Goal: Task Accomplishment & Management: Complete application form

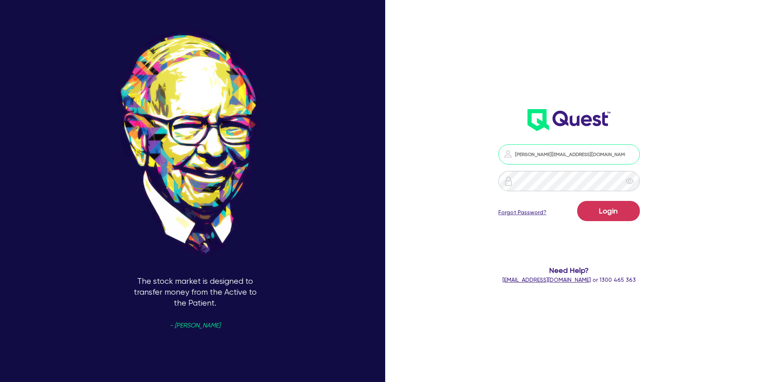
click at [541, 157] on input "[PERSON_NAME][EMAIL_ADDRESS][DOMAIN_NAME]" at bounding box center [568, 154] width 141 height 20
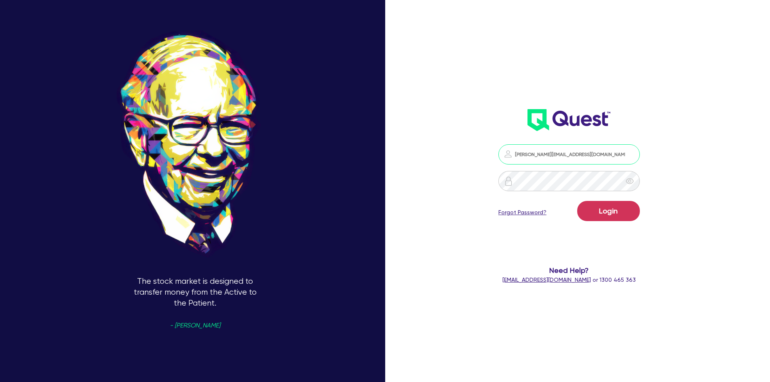
click at [541, 157] on input "[PERSON_NAME][EMAIL_ADDRESS][DOMAIN_NAME]" at bounding box center [568, 154] width 141 height 20
type input "[PERSON_NAME][EMAIL_ADDRESS][DOMAIN_NAME]"
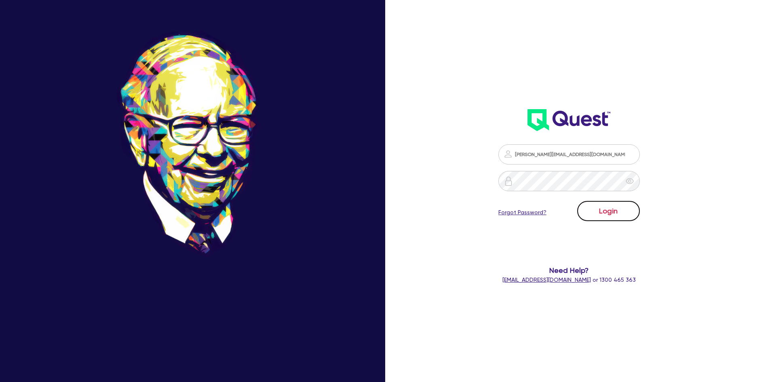
click at [619, 211] on button "Login" at bounding box center [608, 211] width 63 height 20
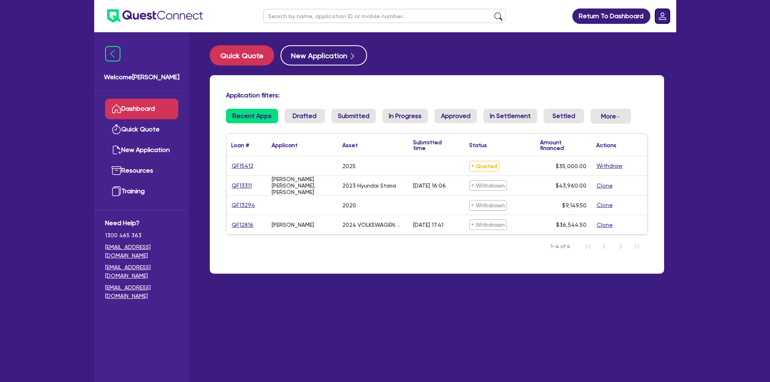
click at [666, 16] on rect "Dropdown toggle" at bounding box center [662, 16] width 15 height 15
click at [638, 42] on link "Edit Profile" at bounding box center [639, 36] width 61 height 15
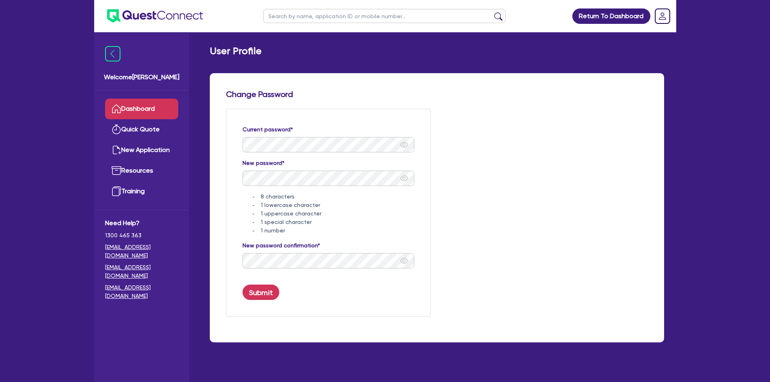
click at [149, 105] on link "Dashboard" at bounding box center [141, 109] width 73 height 21
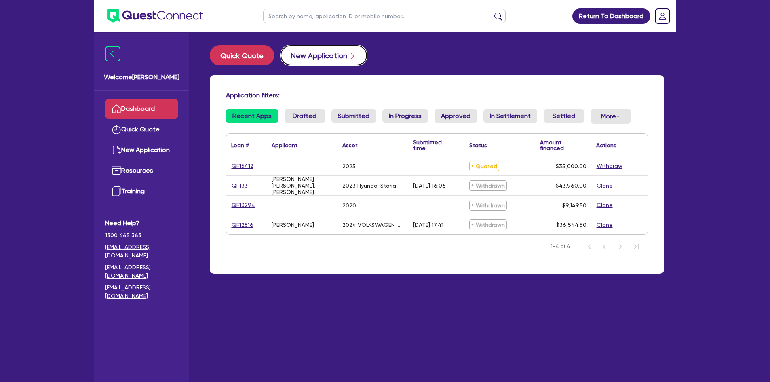
click at [349, 57] on icon "button" at bounding box center [352, 56] width 8 height 8
select select "Quest Finance - Own Book"
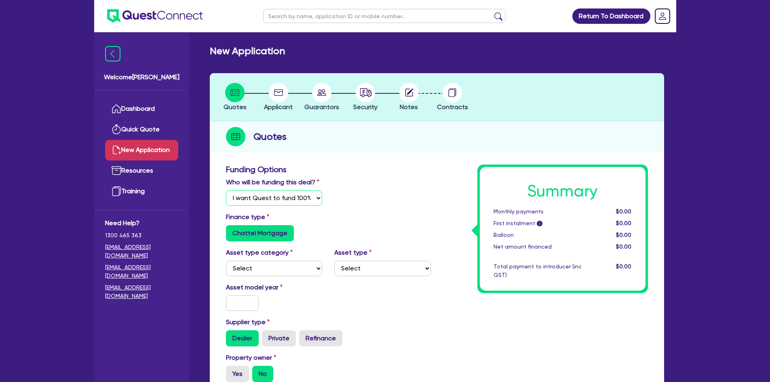
click at [312, 198] on select "Select I will fund 100% I will co-fund with Quest I want Quest to fund 100% Oth…" at bounding box center [274, 197] width 97 height 15
click at [395, 184] on div "Who will be funding this deal? Select I will fund 100% I will co-fund with Ques…" at bounding box center [328, 194] width 217 height 35
click at [268, 274] on select "Select Cars and light trucks Primary assets Secondary assets Tertiary assets" at bounding box center [274, 268] width 97 height 15
click at [269, 271] on select "Select Cars and light trucks Primary assets Secondary assets Tertiary assets" at bounding box center [274, 268] width 97 height 15
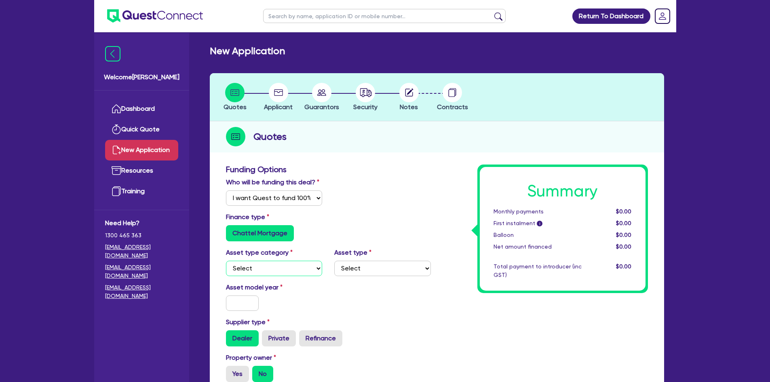
click at [301, 272] on select "Select Cars and light trucks Primary assets Secondary assets Tertiary assets" at bounding box center [274, 268] width 97 height 15
click at [279, 272] on select "Select Cars and light trucks Primary assets Secondary assets Tertiary assets" at bounding box center [274, 268] width 97 height 15
select select "CARS_AND_LIGHT_TRUCKS"
click at [226, 261] on select "Select Cars and light trucks Primary assets Secondary assets Tertiary assets" at bounding box center [274, 268] width 97 height 15
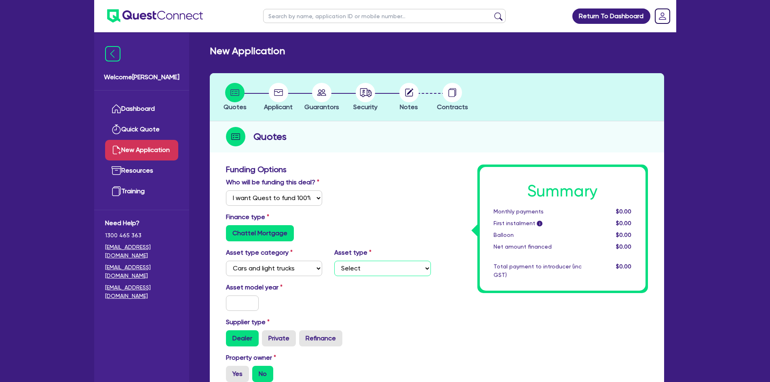
click at [375, 269] on select "Select Passenger vehicles Vans and utes Light trucks up to 4.5 tonne" at bounding box center [382, 268] width 97 height 15
click at [371, 271] on select "Select Passenger vehicles Vans and utes Light trucks up to 4.5 tonne" at bounding box center [382, 268] width 97 height 15
select select "PASSENGER_VEHICLES"
click at [334, 261] on select "Select Passenger vehicles Vans and utes Light trucks up to 4.5 tonne" at bounding box center [382, 268] width 97 height 15
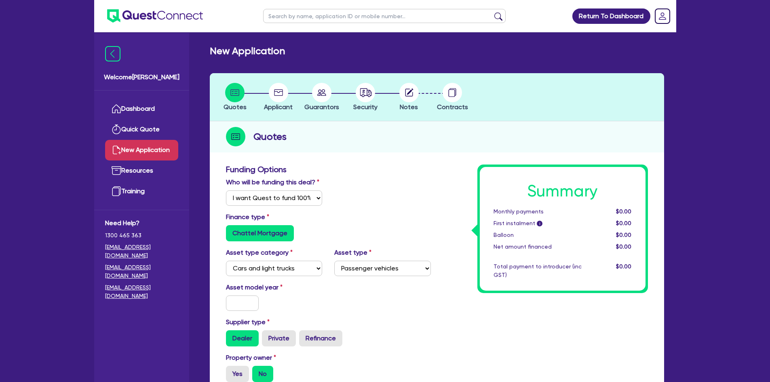
drag, startPoint x: 218, startPoint y: 304, endPoint x: 252, endPoint y: 305, distance: 34.4
click at [252, 305] on input "text" at bounding box center [242, 302] width 33 height 15
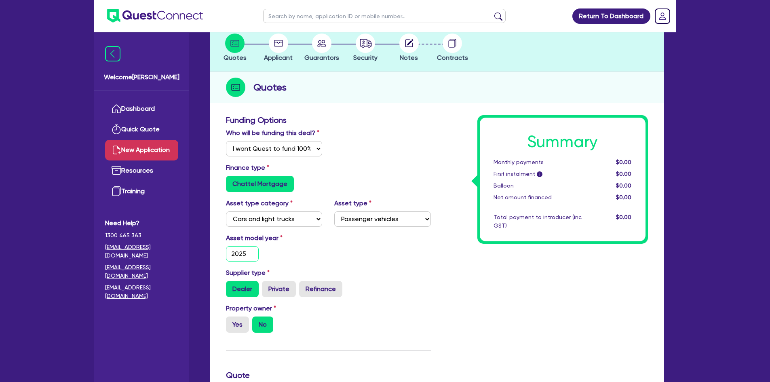
scroll to position [54, 0]
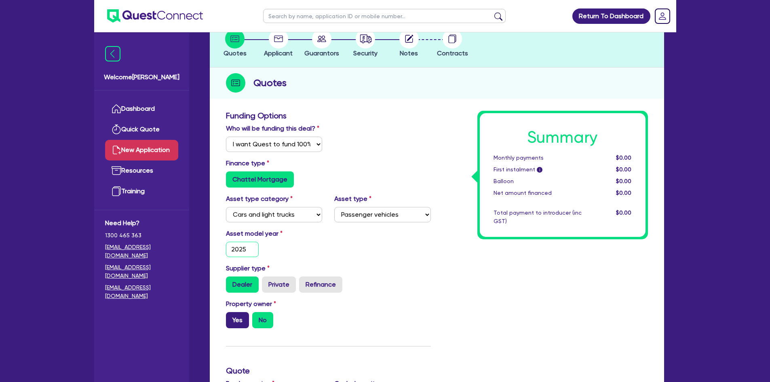
type input "2025"
click at [240, 322] on label "Yes" at bounding box center [237, 320] width 23 height 16
click at [231, 317] on input "Yes" at bounding box center [228, 314] width 5 height 5
radio input "true"
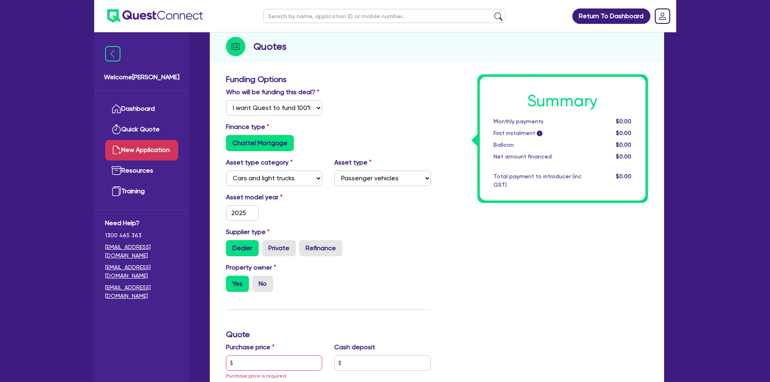
scroll to position [162, 0]
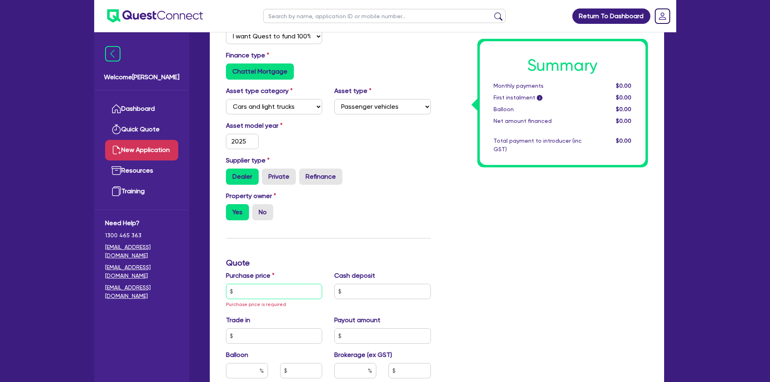
click at [262, 294] on input "text" at bounding box center [274, 291] width 97 height 15
type input "40,000"
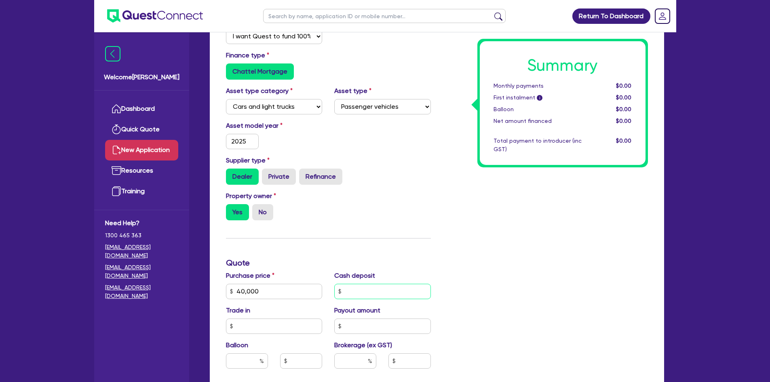
click at [362, 290] on input "text" at bounding box center [382, 291] width 97 height 15
type input "0"
click at [257, 330] on input "text" at bounding box center [274, 325] width 97 height 15
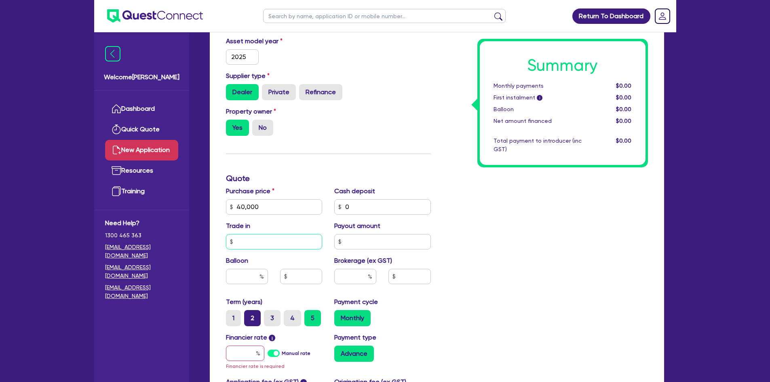
scroll to position [269, 0]
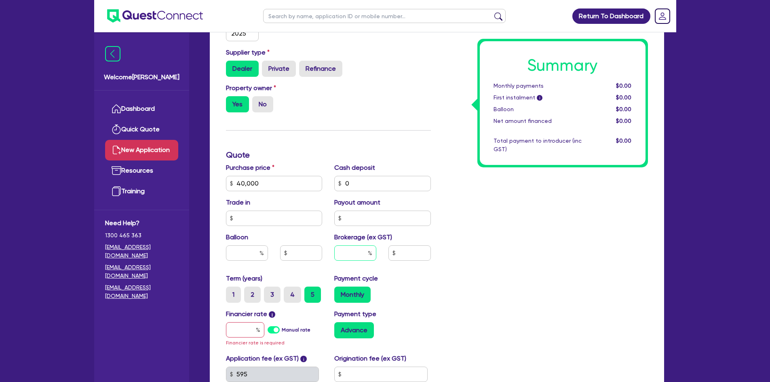
click at [356, 255] on input "text" at bounding box center [355, 252] width 42 height 15
type input "8"
click at [429, 235] on div "Brokerage (ex GST) 8" at bounding box center [382, 249] width 109 height 35
click at [240, 324] on input "text" at bounding box center [245, 329] width 38 height 15
click at [282, 328] on label "Manual rate" at bounding box center [296, 329] width 29 height 7
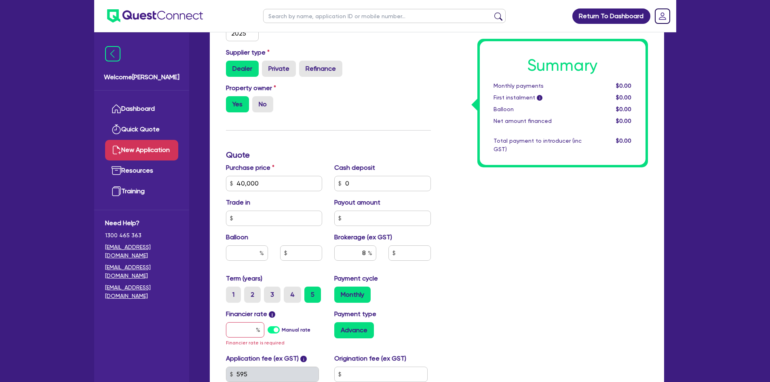
click at [0, 0] on input "Manual rate" at bounding box center [0, 0] width 0 height 0
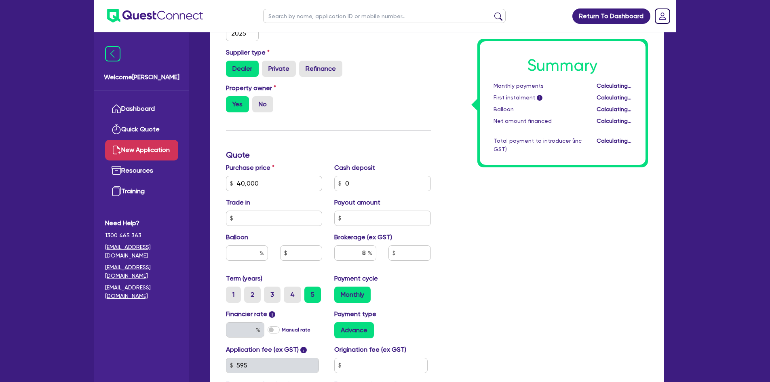
type input "3,200"
type input "17.95"
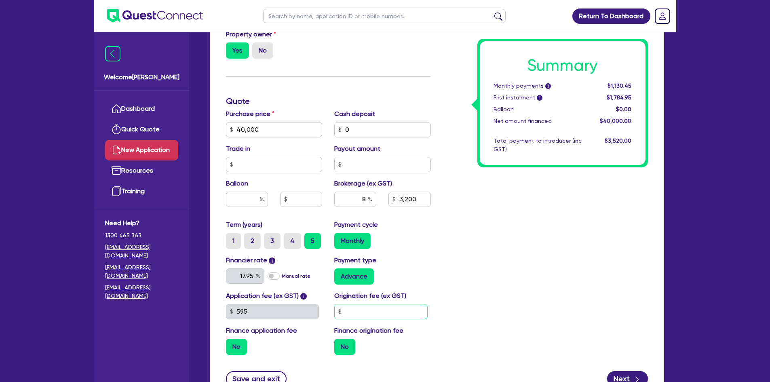
click at [368, 313] on input "text" at bounding box center [380, 311] width 93 height 15
type input "3,200"
type input "9"
type input "3,200"
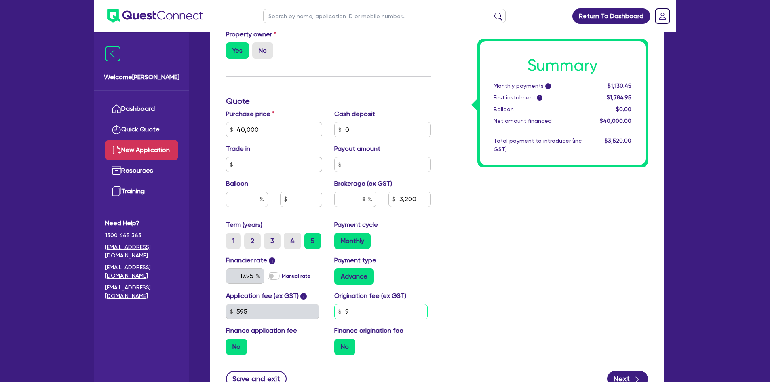
type input "99"
type input "3,200"
type input "990"
click at [492, 305] on div "Summary Monthly payments i $1,130.45 First instalment i $1,784.95 Balloon $0.00…" at bounding box center [545, 101] width 217 height 520
click at [380, 307] on input "990" at bounding box center [380, 311] width 93 height 15
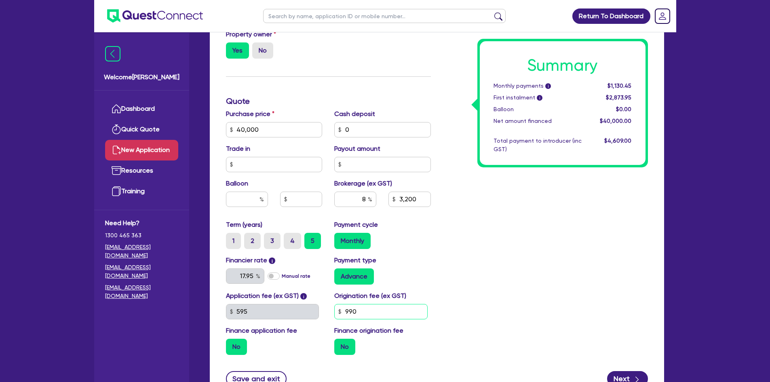
click at [380, 307] on input "990" at bounding box center [380, 311] width 93 height 15
type input "3,200"
type input "2"
type input "3,200"
type input "20"
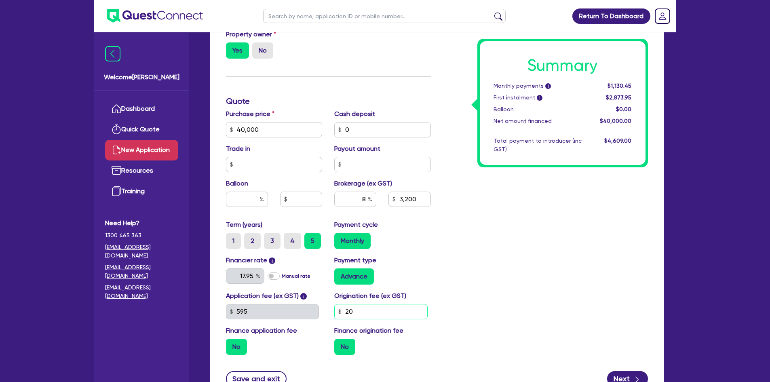
type input "3,200"
type input "2,000"
type input "3,200"
type input "2,000"
click at [522, 295] on div "Summary Monthly payments i $1,130.45 First instalment i $2,873.95 Balloon $0.00…" at bounding box center [545, 101] width 217 height 520
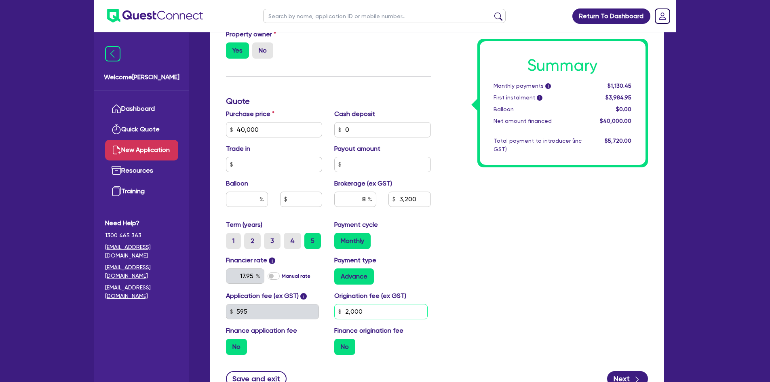
click at [392, 317] on input "2,000" at bounding box center [380, 311] width 93 height 15
type input "3,200"
type input "5"
type input "3,200"
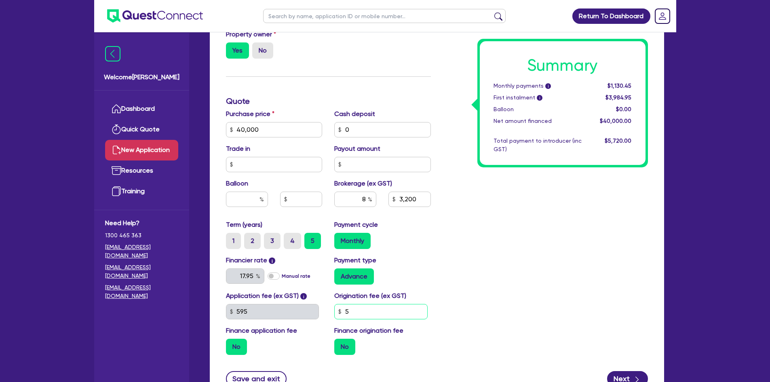
type input "50"
type input "3,200"
type input "500"
type input "3,200"
type input "5,000"
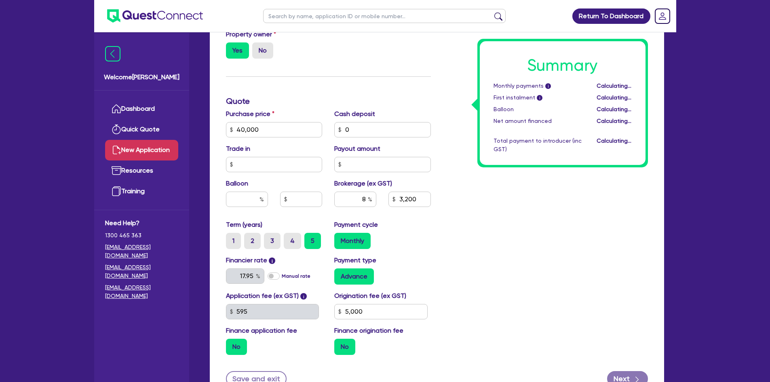
click at [467, 298] on div "Summary Monthly payments i Calculating... First instalment i Calculating... Bal…" at bounding box center [545, 101] width 217 height 520
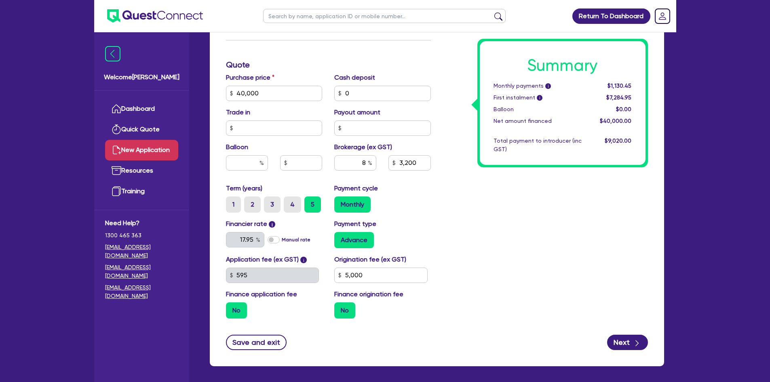
scroll to position [377, 0]
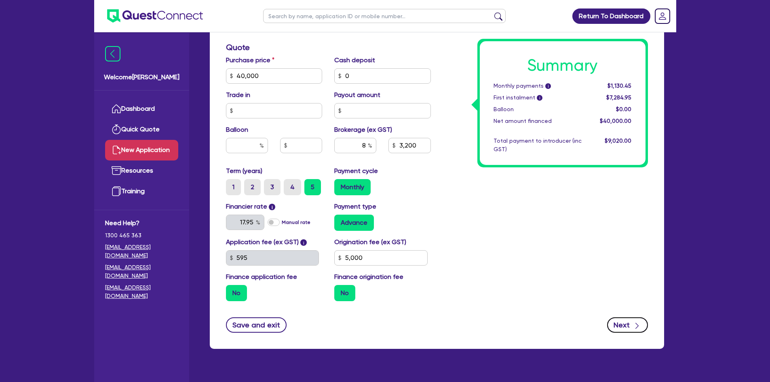
click at [642, 325] on button "Next" at bounding box center [627, 324] width 41 height 15
type input "3,200"
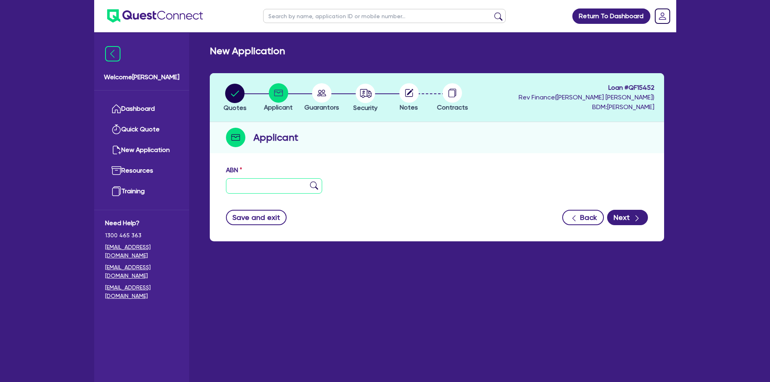
click at [244, 187] on input "text" at bounding box center [274, 185] width 97 height 15
paste input "17 251 168 373"
type input "17 251 168 373"
click at [315, 186] on img at bounding box center [314, 185] width 8 height 8
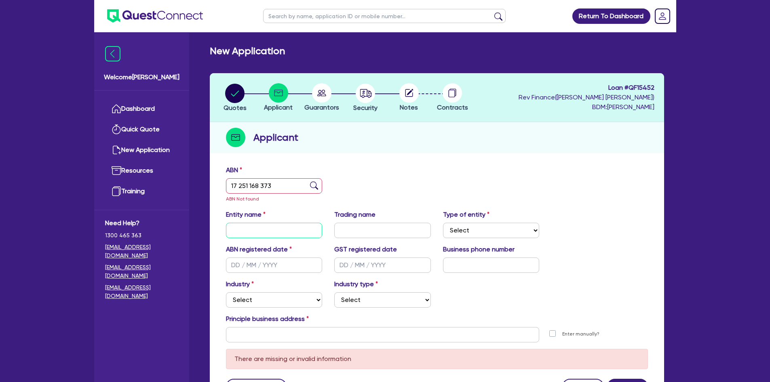
click at [299, 228] on input "text" at bounding box center [274, 230] width 97 height 15
click at [303, 189] on input "17 251 168 373" at bounding box center [274, 185] width 97 height 15
click at [311, 184] on img at bounding box center [314, 185] width 8 height 8
drag, startPoint x: 259, startPoint y: 228, endPoint x: 286, endPoint y: 223, distance: 27.1
click at [259, 228] on input "text" at bounding box center [274, 230] width 97 height 15
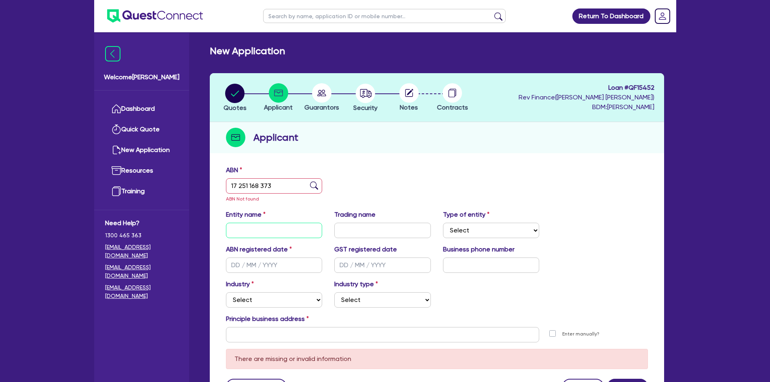
paste input "[PERSON_NAME]"
type input "[PERSON_NAME]"
click at [378, 228] on input "text" at bounding box center [382, 230] width 97 height 15
paste input "[PERSON_NAME]"
type input "[PERSON_NAME]"
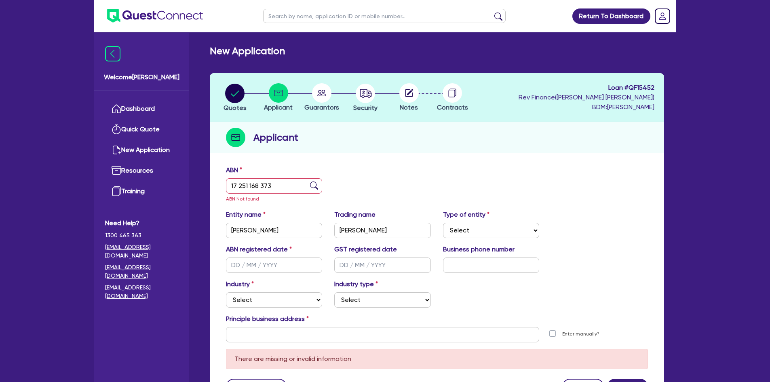
click at [419, 191] on div "ABN 17 251 168 373 ABN Not found" at bounding box center [437, 187] width 434 height 44
click at [476, 232] on select "Select Sole Trader Company Partnership Trust" at bounding box center [491, 230] width 97 height 15
select select "SOLE_TRADER"
click at [443, 223] on select "Select Sole Trader Company Partnership Trust" at bounding box center [491, 230] width 97 height 15
click at [282, 267] on input "text" at bounding box center [274, 264] width 97 height 15
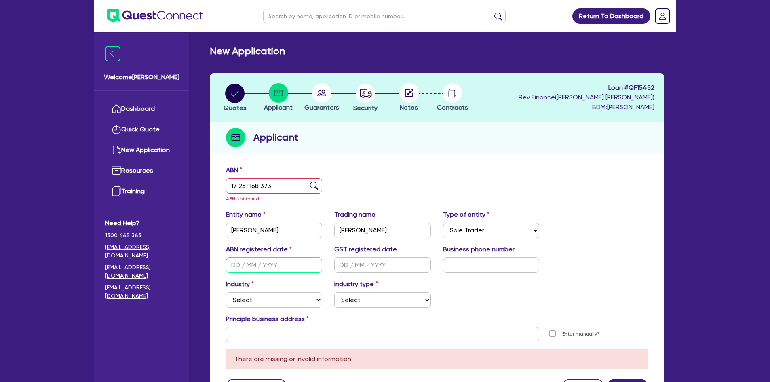
scroll to position [54, 0]
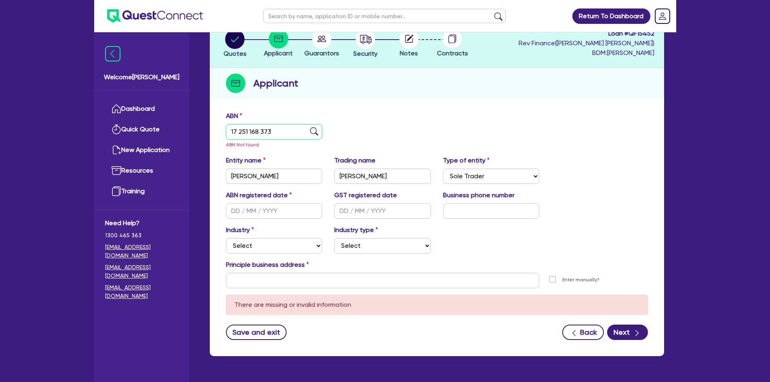
click at [258, 135] on input "17 251 168 373" at bounding box center [274, 131] width 97 height 15
click at [272, 207] on input "text" at bounding box center [274, 210] width 97 height 15
type input "[DATE]"
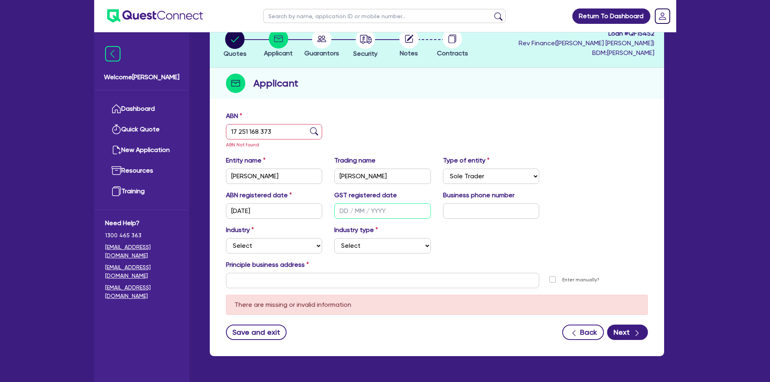
click at [338, 211] on input "text" at bounding box center [382, 210] width 97 height 15
click at [344, 210] on input "text" at bounding box center [382, 210] width 97 height 15
type input "[DATE]"
click at [472, 203] on input "text" at bounding box center [491, 210] width 97 height 15
click at [488, 211] on input "text" at bounding box center [491, 210] width 97 height 15
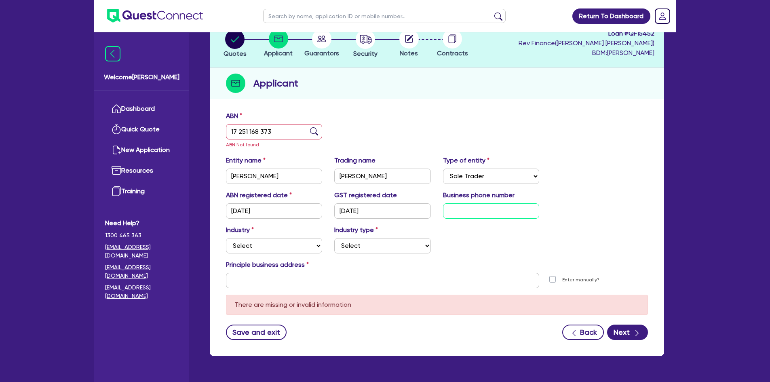
paste input "04 6069 3534"
type input "04 6069 3534"
click at [469, 244] on div "Industry Select Accomodation & Food Services Administrative & Support Services …" at bounding box center [437, 242] width 434 height 35
click at [250, 244] on select "Select Accomodation & Food Services Administrative & Support Services Agricultu…" at bounding box center [274, 245] width 97 height 15
click at [206, 241] on div "Quotes Applicant [GEOGRAPHIC_DATA] Security Notes Contracts Loan # QF15452 Rev …" at bounding box center [437, 192] width 466 height 347
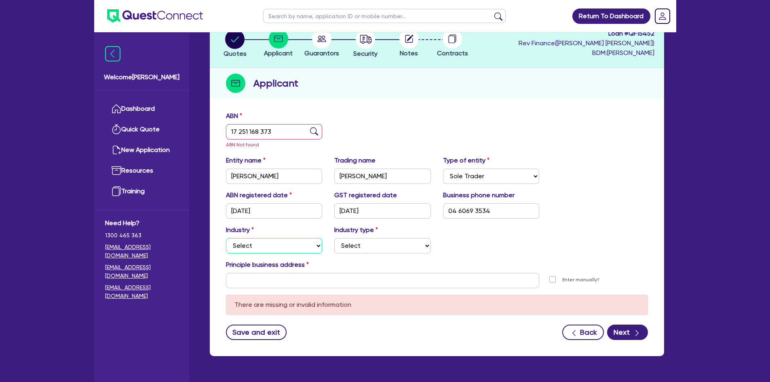
click at [250, 242] on select "Select Accomodation & Food Services Administrative & Support Services Agricultu…" at bounding box center [274, 245] width 97 height 15
select select "TRANSPORT_WAREHOUSING"
click at [226, 238] on select "Select Accomodation & Food Services Administrative & Support Services Agricultu…" at bounding box center [274, 245] width 97 height 15
click at [363, 254] on div "Industry Select Accomodation & Food Services Administrative & Support Services …" at bounding box center [437, 242] width 434 height 35
click at [365, 249] on select "Select Taxi & Luxury Car Services Passengers & Freight Transport Services Posta…" at bounding box center [382, 245] width 97 height 15
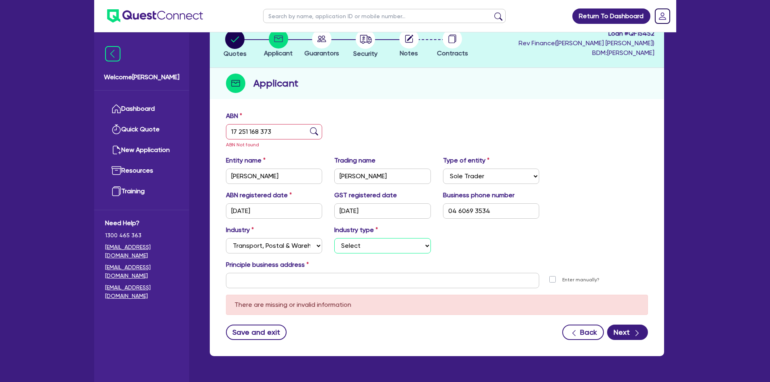
select select "TAXI_LUXURY_CAR_SERVICES"
click at [334, 238] on select "Select Taxi & Luxury Car Services Passengers & Freight Transport Services Posta…" at bounding box center [382, 245] width 97 height 15
click at [304, 284] on input "text" at bounding box center [383, 280] width 314 height 15
click at [297, 283] on input "text" at bounding box center [383, 280] width 314 height 15
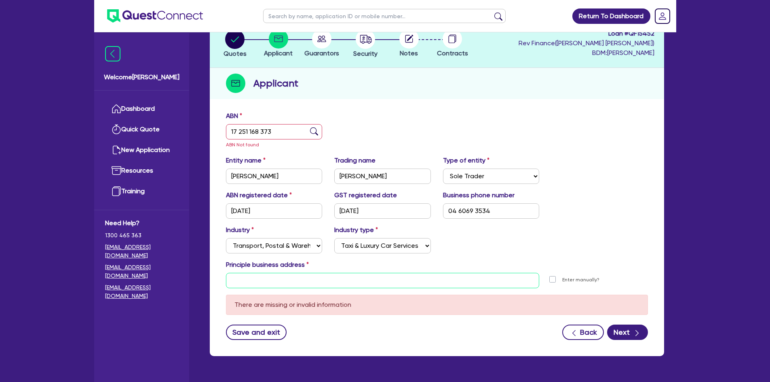
paste input "[STREET_ADDRESS][PERSON_NAME]"
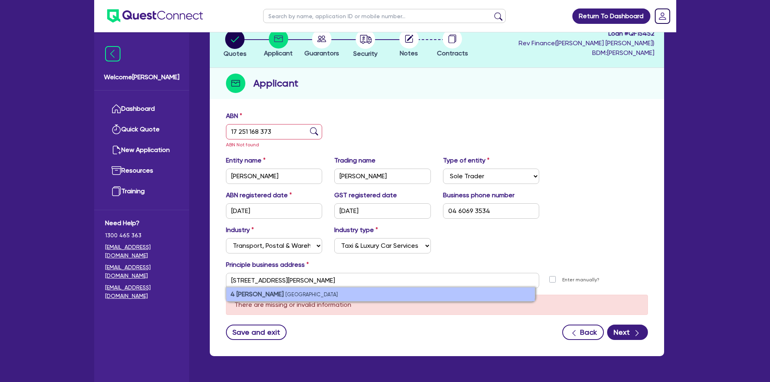
click at [275, 294] on strong "4 [PERSON_NAME]" at bounding box center [256, 294] width 53 height 8
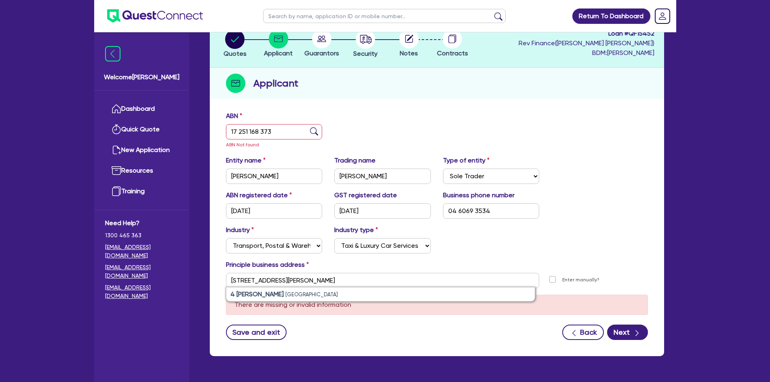
type input "[STREET_ADDRESS][PERSON_NAME]"
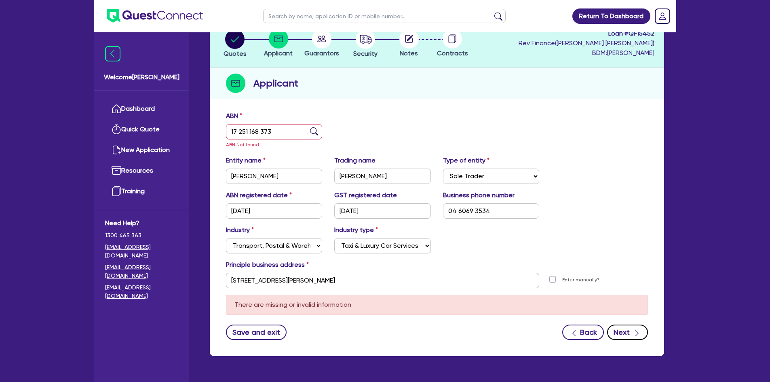
click at [634, 338] on button "Next" at bounding box center [627, 331] width 41 height 15
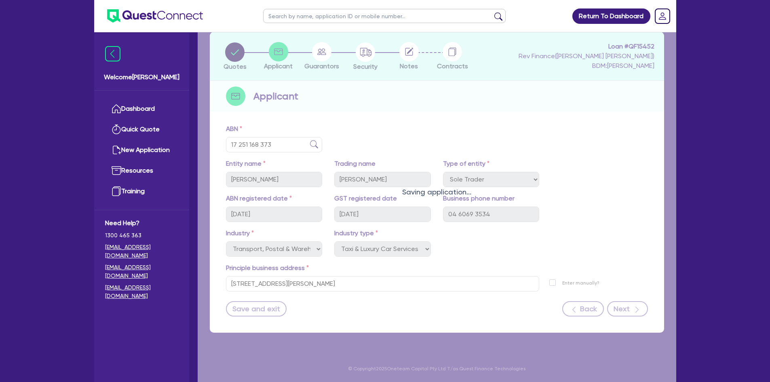
scroll to position [41, 0]
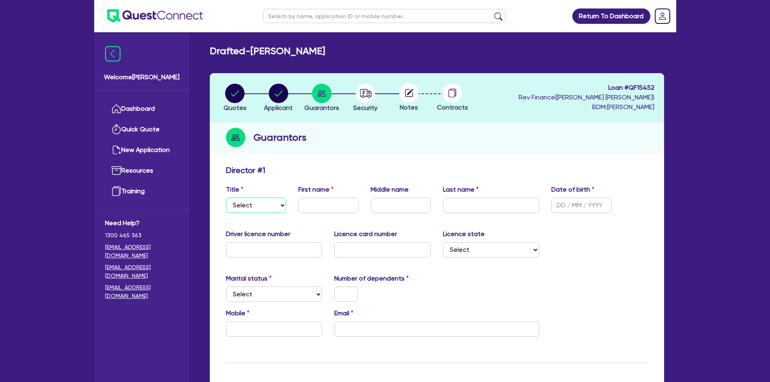
drag, startPoint x: 265, startPoint y: 207, endPoint x: 258, endPoint y: 213, distance: 9.0
click at [265, 207] on select "Select Mr Mrs Ms Miss Dr" at bounding box center [256, 205] width 60 height 15
select select "MR"
click at [226, 198] on select "Select Mr Mrs Ms Miss Dr" at bounding box center [256, 205] width 60 height 15
click at [331, 202] on input "text" at bounding box center [328, 205] width 60 height 15
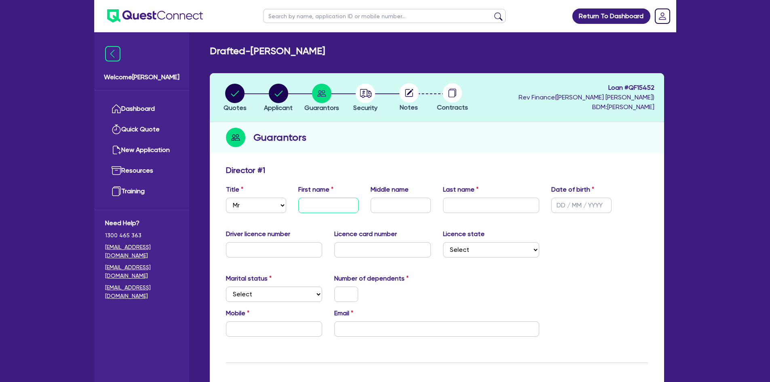
paste input "[PERSON_NAME]"
click at [327, 204] on input "[PERSON_NAME]" at bounding box center [328, 205] width 60 height 15
type input "Anil"
click at [467, 208] on input "text" at bounding box center [491, 205] width 97 height 15
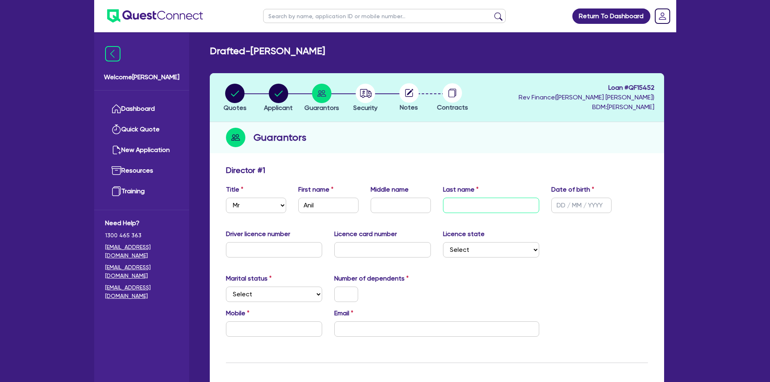
paste input "[PERSON_NAME]"
type input "[PERSON_NAME]"
click at [342, 209] on input "Anil" at bounding box center [328, 205] width 60 height 15
type input "Anil"
click at [453, 176] on div "Director # 1" at bounding box center [437, 171] width 434 height 13
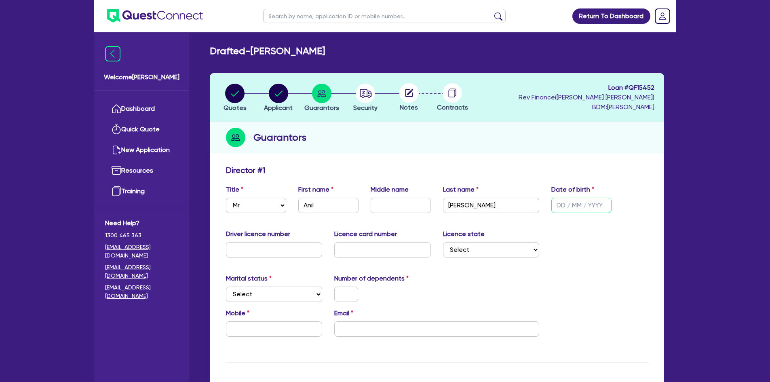
click at [579, 207] on input "text" at bounding box center [581, 205] width 60 height 15
paste input "[DATE]"
type input "[DATE]"
click at [270, 244] on input "text" at bounding box center [274, 249] width 97 height 15
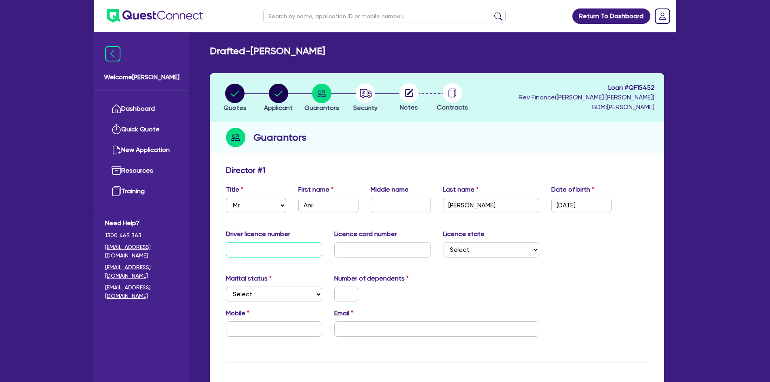
drag, startPoint x: 266, startPoint y: 250, endPoint x: 272, endPoint y: 248, distance: 6.4
click at [266, 250] on input "text" at bounding box center [274, 249] width 97 height 15
paste input "5517108"
type input "5517108"
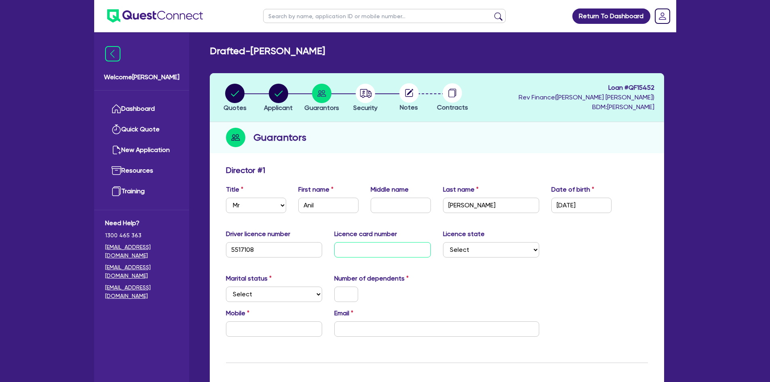
click at [376, 250] on input "text" at bounding box center [382, 249] width 97 height 15
paste input "H003272648"
type input "H003272648"
click at [424, 236] on div "Licence card number H003272648" at bounding box center [382, 243] width 109 height 28
click at [467, 255] on select "Select [GEOGRAPHIC_DATA] [GEOGRAPHIC_DATA] [GEOGRAPHIC_DATA] [GEOGRAPHIC_DATA] …" at bounding box center [491, 249] width 97 height 15
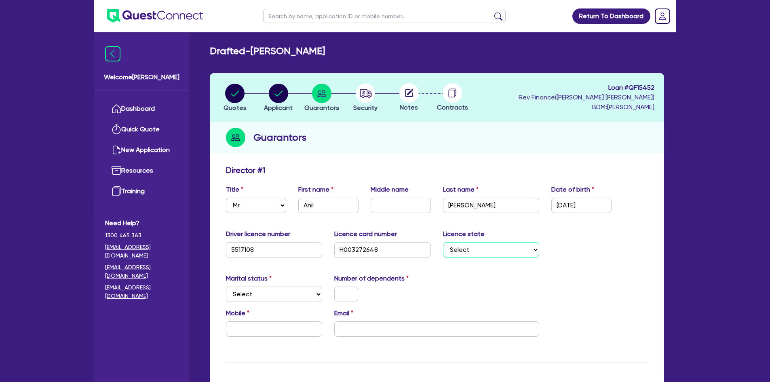
select select "WA"
click at [443, 242] on select "Select [GEOGRAPHIC_DATA] [GEOGRAPHIC_DATA] [GEOGRAPHIC_DATA] [GEOGRAPHIC_DATA] …" at bounding box center [491, 249] width 97 height 15
click at [279, 295] on select "Select Single Married De Facto / Partner" at bounding box center [274, 293] width 97 height 15
select select "SINGLE"
click at [226, 286] on select "Select Single Married De Facto / Partner" at bounding box center [274, 293] width 97 height 15
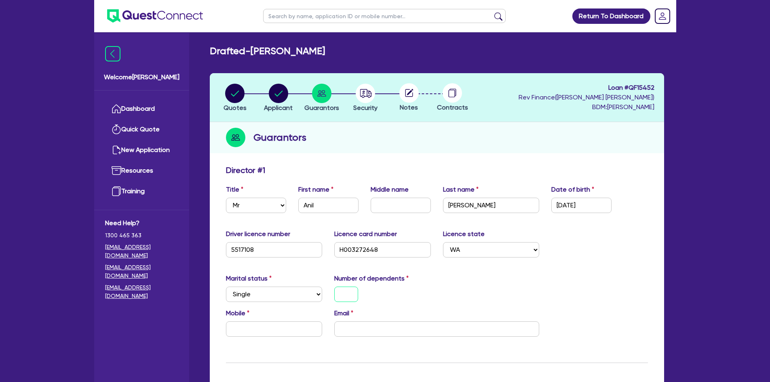
click at [341, 295] on input "text" at bounding box center [346, 293] width 24 height 15
click at [271, 326] on input "text" at bounding box center [274, 328] width 97 height 15
paste input "0460 693 534"
type input "0"
type input "0460 693 534"
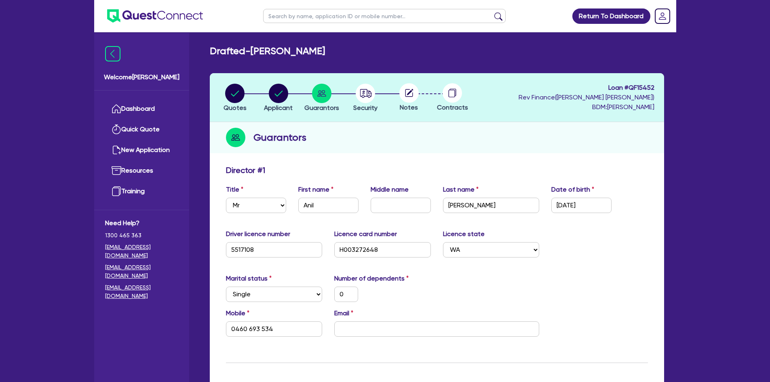
drag, startPoint x: 528, startPoint y: 293, endPoint x: 418, endPoint y: 291, distance: 109.9
click at [528, 293] on div "Marital status Select [DEMOGRAPHIC_DATA] Married De Facto / Partner Number of d…" at bounding box center [437, 291] width 434 height 35
click at [403, 333] on input "email" at bounding box center [436, 328] width 205 height 15
paste input "[EMAIL_ADDRESS][DOMAIN_NAME]"
type input "0"
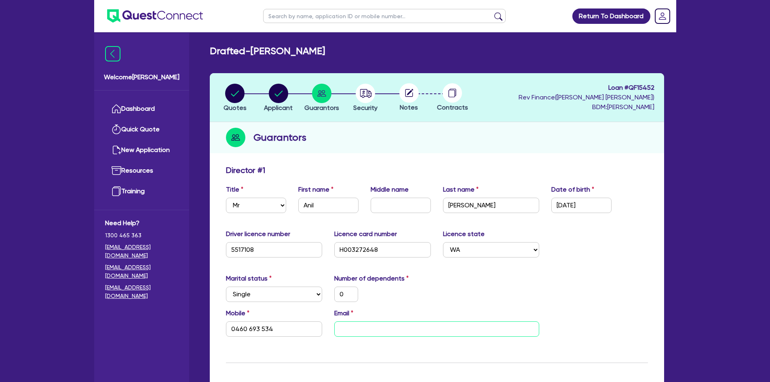
type input "0460 693 534"
type input "[EMAIL_ADDRESS][DOMAIN_NAME]"
click at [434, 295] on div "0" at bounding box center [382, 293] width 109 height 15
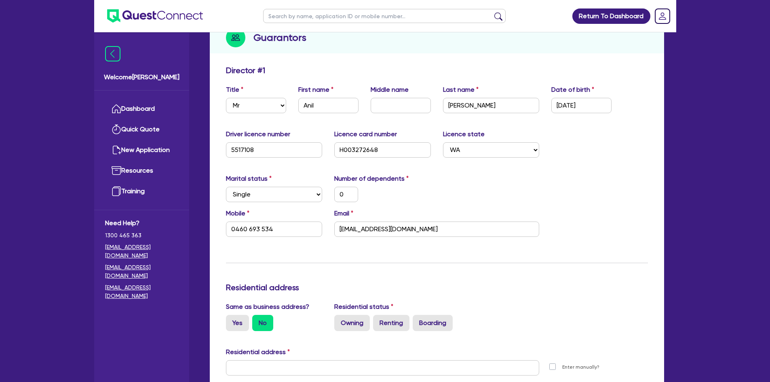
scroll to position [215, 0]
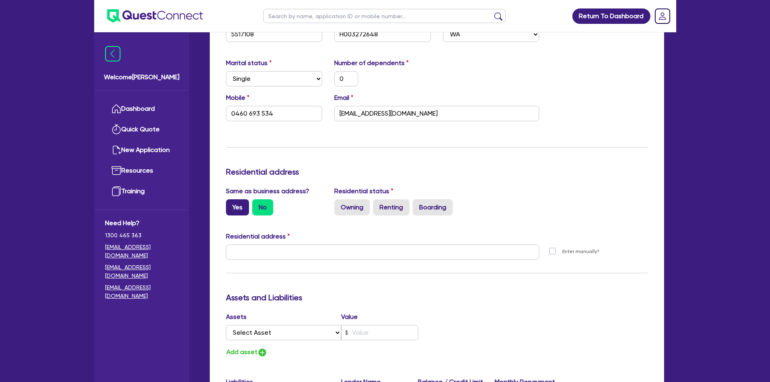
click at [244, 209] on label "Yes" at bounding box center [237, 207] width 23 height 16
click at [231, 204] on input "Yes" at bounding box center [228, 201] width 5 height 5
radio input "true"
type input "0"
type input "0460 693 534"
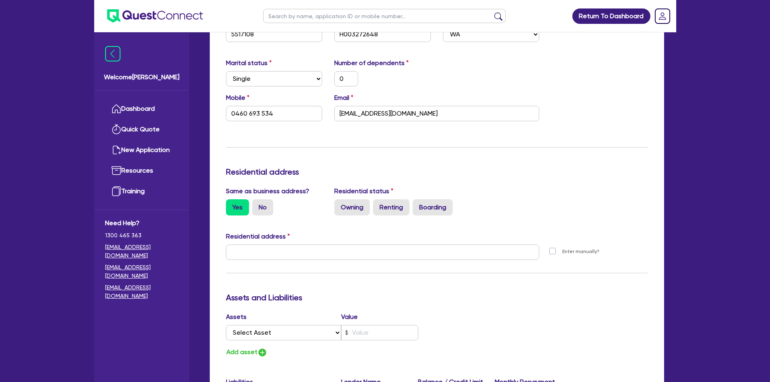
type input "[STREET_ADDRESS][PERSON_NAME]"
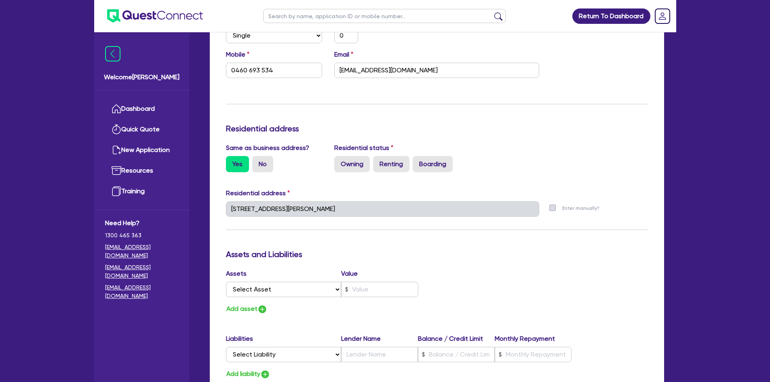
scroll to position [269, 0]
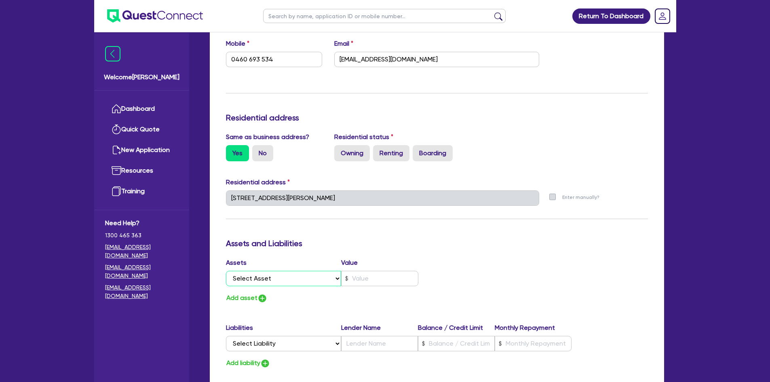
click at [316, 280] on select "Select Asset Cash Property Investment property Vehicle Truck Trailer Equipment …" at bounding box center [284, 278] width 116 height 15
drag, startPoint x: 316, startPoint y: 280, endPoint x: 325, endPoint y: 281, distance: 9.7
click at [316, 280] on select "Select Asset Cash Property Investment property Vehicle Truck Trailer Equipment …" at bounding box center [284, 278] width 116 height 15
click at [288, 281] on select "Select Asset Cash Property Investment property Vehicle Truck Trailer Equipment …" at bounding box center [284, 278] width 116 height 15
select select "PROPERTY"
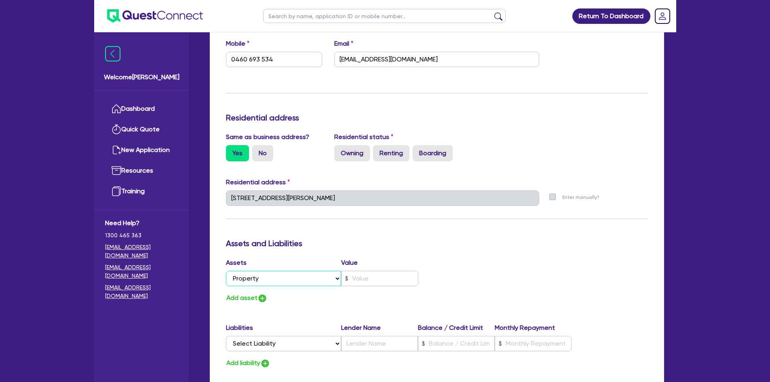
click at [226, 271] on select "Select Asset Cash Property Investment property Vehicle Truck Trailer Equipment …" at bounding box center [284, 278] width 116 height 15
type input "0"
type input "0460 693 534"
click at [361, 274] on input "text" at bounding box center [379, 278] width 77 height 15
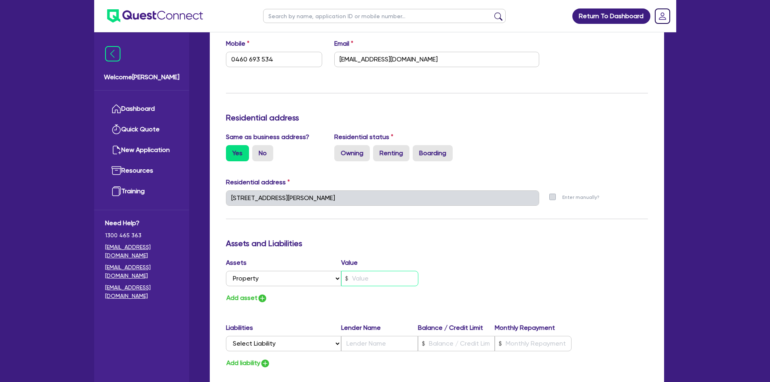
type input "0"
type input "0460 693 534"
type input "5"
type input "0"
type input "0460 693 534"
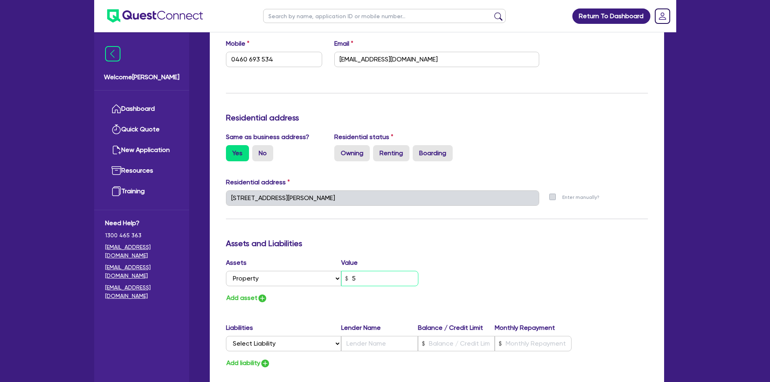
type input "50"
type input "0"
type input "0460 693 534"
type input "500"
type input "0"
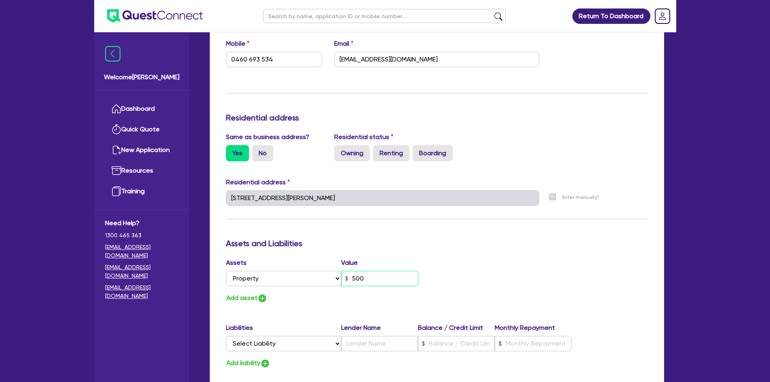
type input "0460 693 534"
type input "5,000"
type input "0"
type input "0460 693 534"
type input "50,000"
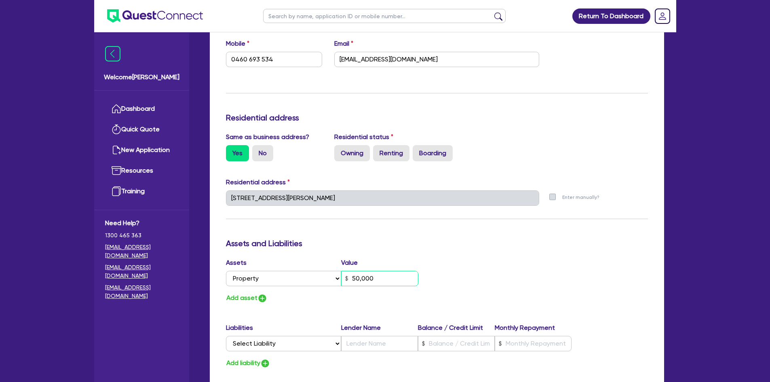
type input "0"
type input "0460 693 534"
type input "500,000"
drag, startPoint x: 412, startPoint y: 245, endPoint x: 358, endPoint y: 292, distance: 71.9
click at [411, 244] on h3 "Assets and Liabilities" at bounding box center [437, 243] width 422 height 10
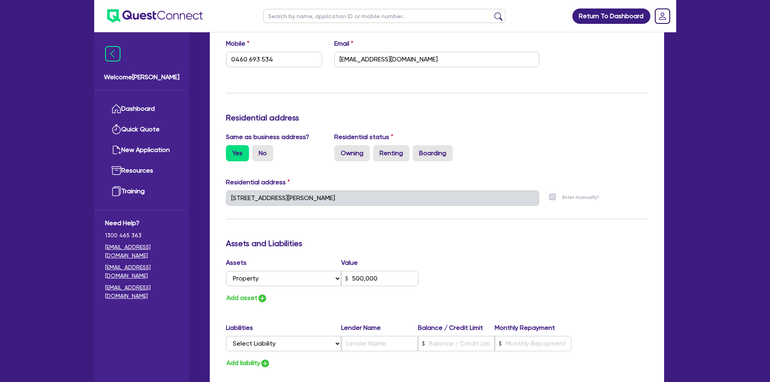
click at [282, 333] on div "Liabilities Lender Name Balance / Credit Limit Monthly Repayment" at bounding box center [399, 329] width 346 height 13
click at [277, 339] on select "Select Liability Credit card Mortgage Investment property loan Vehicle loan Tru…" at bounding box center [283, 343] width 115 height 15
select select "MORTGAGE"
click at [226, 336] on select "Select Liability Credit card Mortgage Investment property loan Vehicle loan Tru…" at bounding box center [283, 343] width 115 height 15
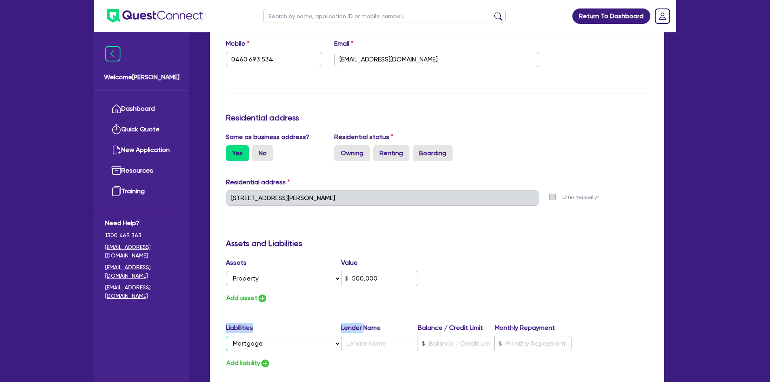
type input "0"
type input "0460 693 534"
type input "500,000"
click at [363, 348] on input "text" at bounding box center [379, 343] width 77 height 15
type input "0"
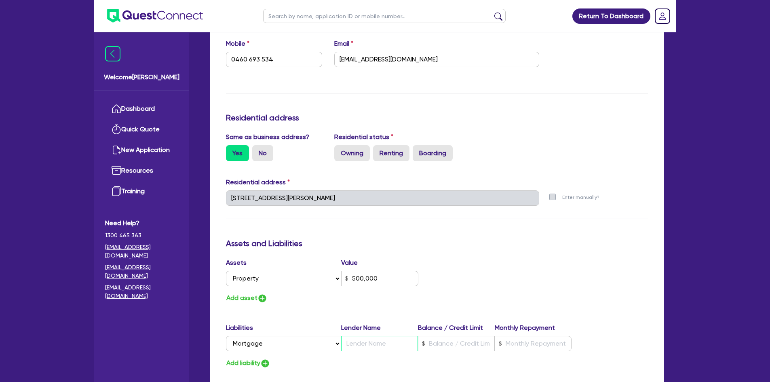
type input "0460 693 534"
type input "500,000"
type input "C"
type input "0"
type input "0460 693 534"
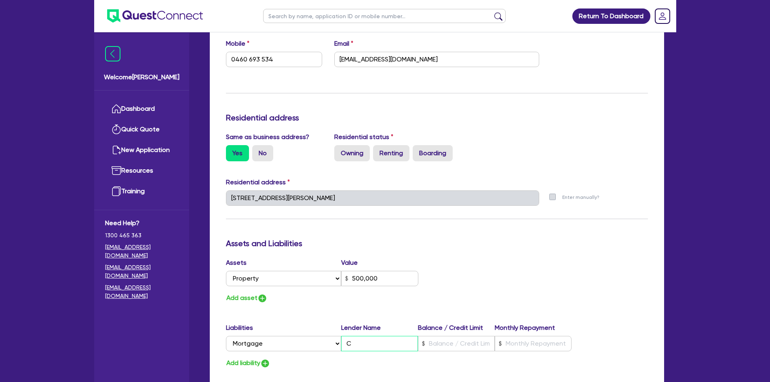
type input "500,000"
type input "CB"
type input "0"
type input "0460 693 534"
type input "500,000"
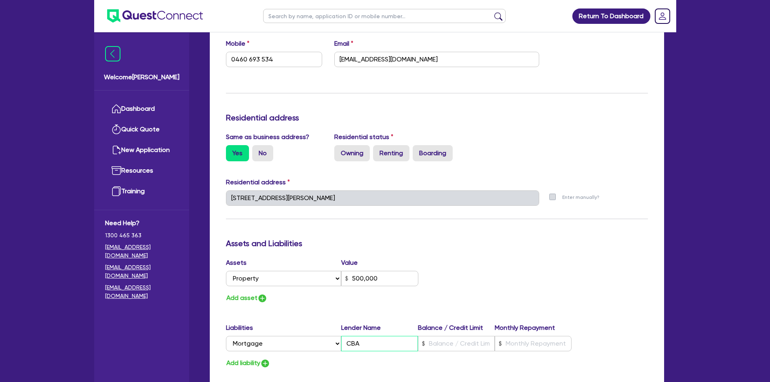
type input "CBA"
click at [454, 343] on input "text" at bounding box center [456, 343] width 77 height 15
type input "0"
type input "0460 693 534"
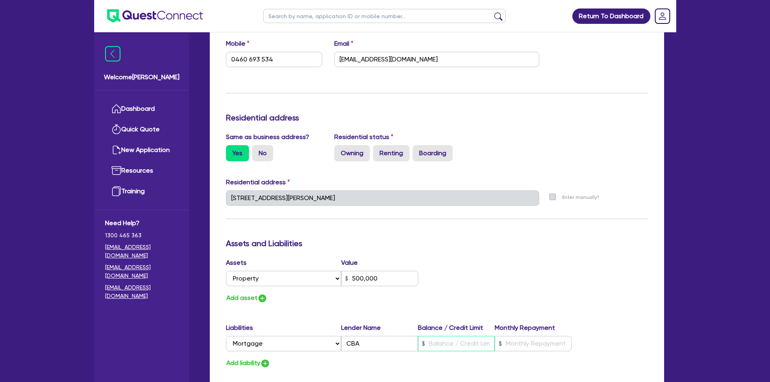
type input "500,000"
type input "3"
type input "0"
type input "0460 693 534"
type input "500,000"
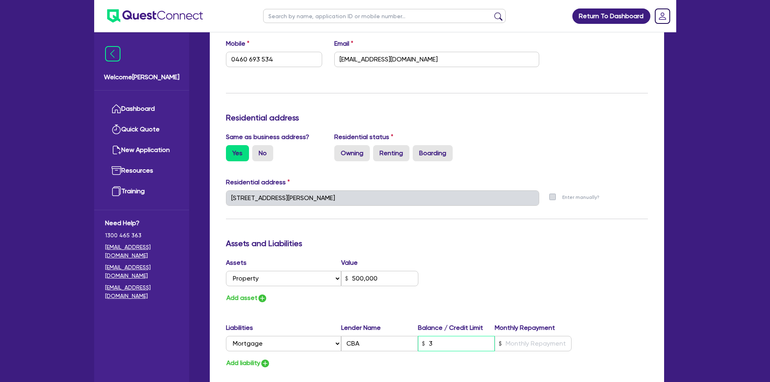
type input "33"
type input "0"
type input "0460 693 534"
type input "500,000"
type input "330"
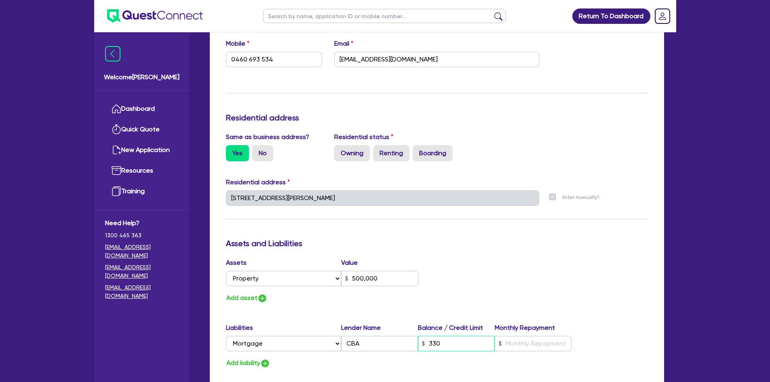
type input "0"
type input "0460 693 534"
type input "500,000"
type input "3,300"
type input "0"
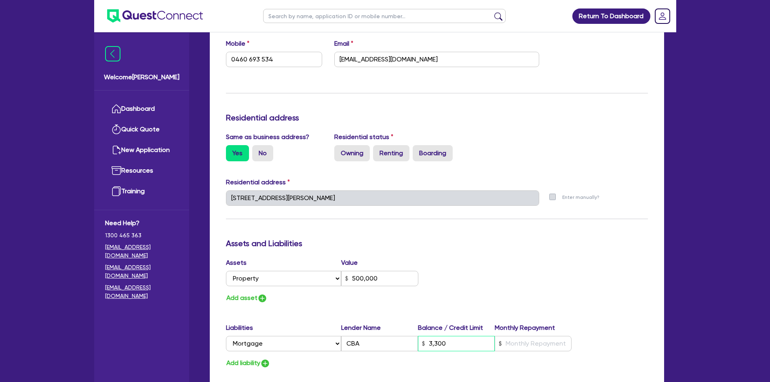
type input "0460 693 534"
type input "500,000"
type input "33,000"
type input "0"
type input "0460 693 534"
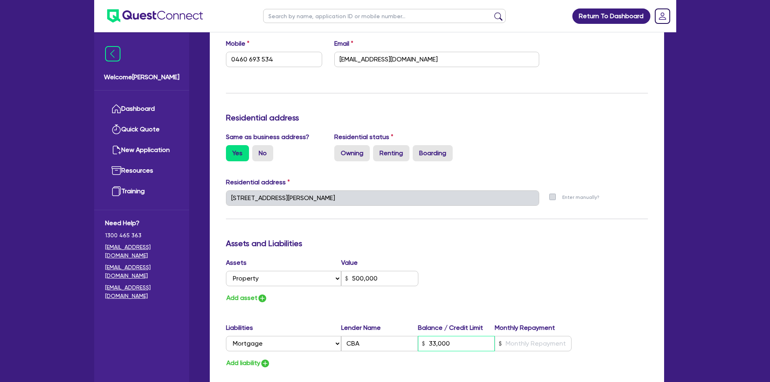
type input "500,000"
type input "330,000"
click at [531, 345] on input "text" at bounding box center [533, 343] width 77 height 15
type input "0"
type input "0460 693 534"
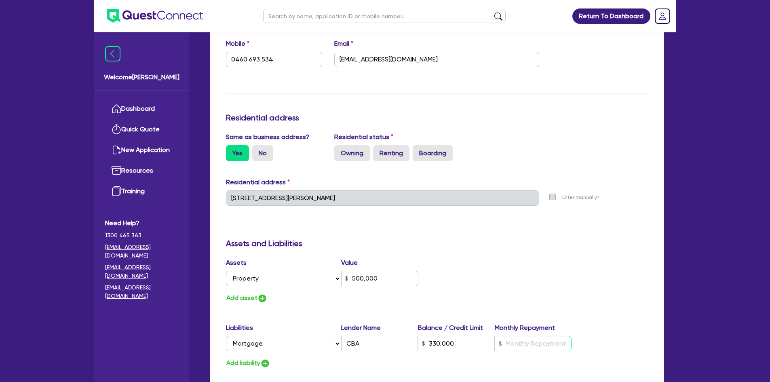
type input "500,000"
type input "330,000"
type input "4"
type input "0"
type input "0460 693 534"
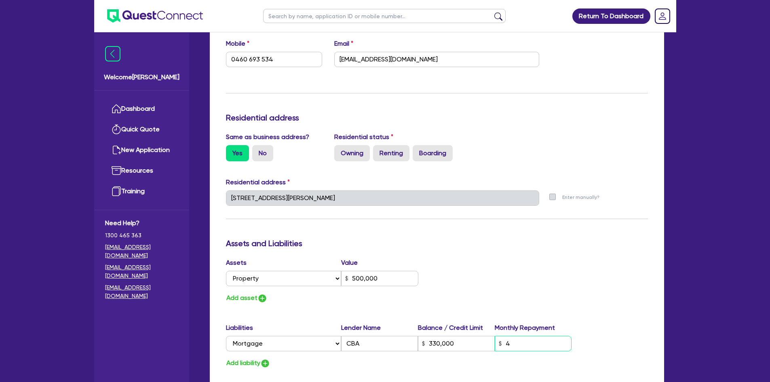
type input "500,000"
type input "330,000"
type input "45"
type input "0"
type input "0460 693 534"
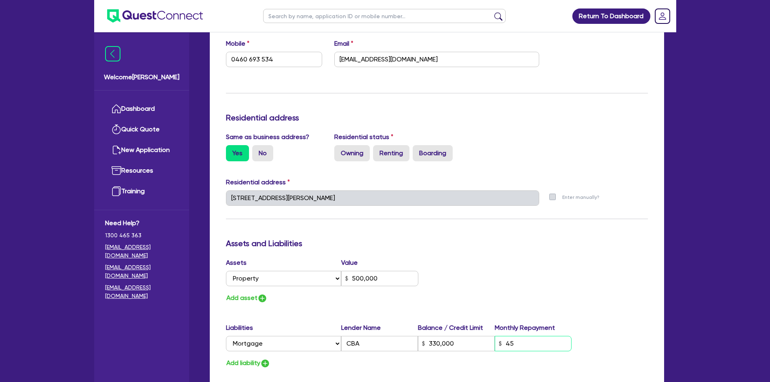
type input "500,000"
type input "330,000"
type input "450"
type input "0"
type input "0460 693 534"
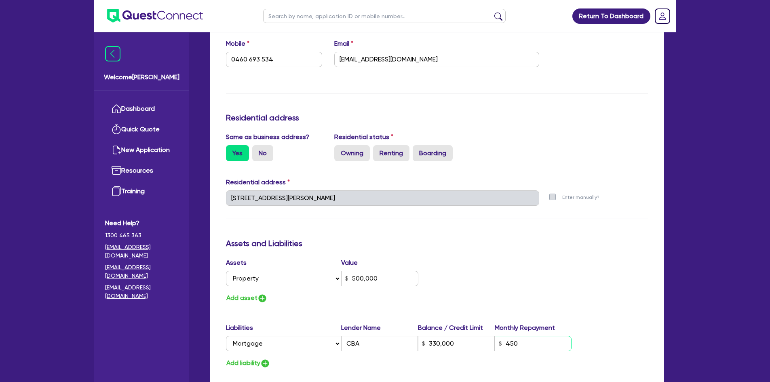
type input "500,000"
type input "330,000"
type input "4,500"
click at [522, 284] on div "Assets Value Select Asset Cash Property Investment property Vehicle Truck Trail…" at bounding box center [437, 281] width 434 height 46
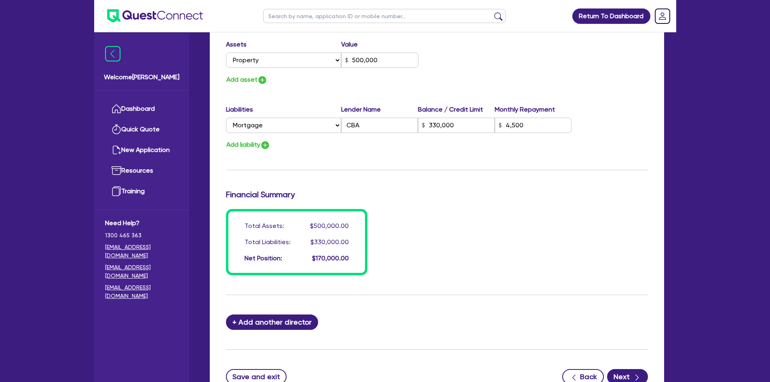
scroll to position [539, 0]
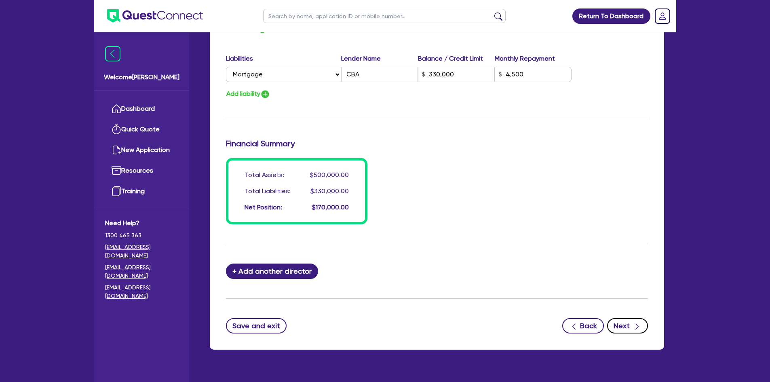
click at [636, 322] on icon "button" at bounding box center [637, 326] width 8 height 8
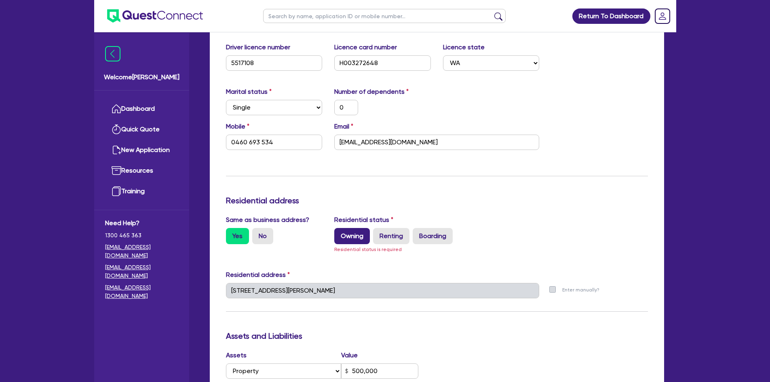
scroll to position [171, 0]
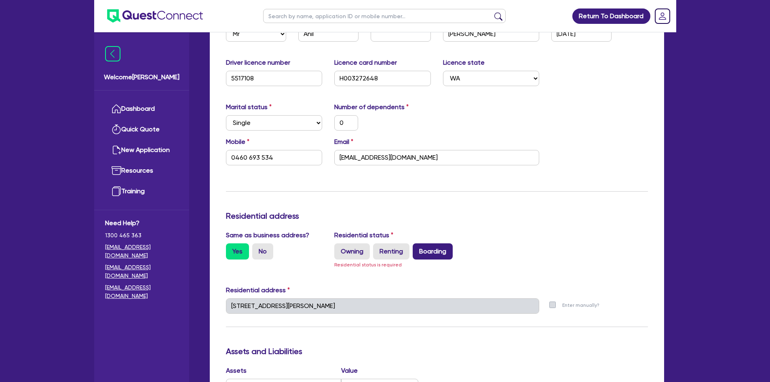
click at [443, 253] on label "Boarding" at bounding box center [433, 251] width 40 height 16
click at [418, 248] on input "Boarding" at bounding box center [415, 245] width 5 height 5
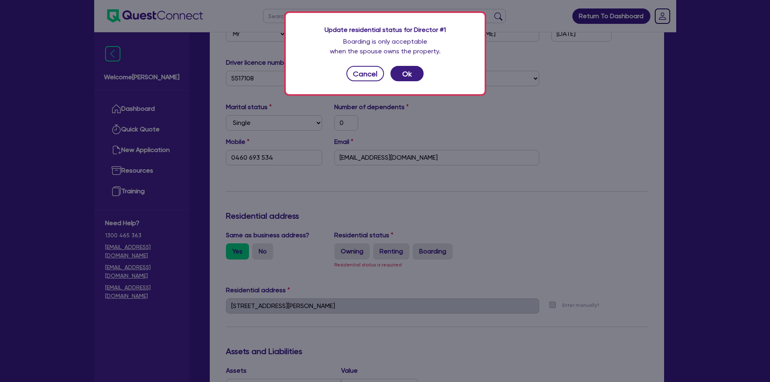
click at [354, 254] on div "Update residential status for Director #1 Boarding is only acceptable when the …" at bounding box center [385, 191] width 770 height 382
click at [371, 76] on button "Cancel" at bounding box center [365, 73] width 38 height 15
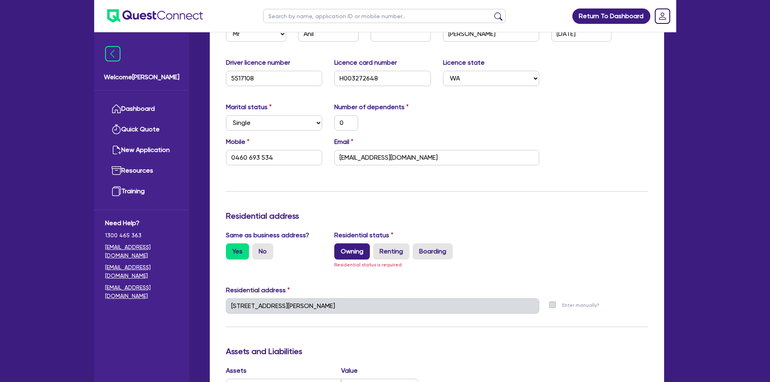
click at [353, 251] on label "Owning" at bounding box center [352, 251] width 36 height 16
click at [339, 248] on input "Owning" at bounding box center [336, 245] width 5 height 5
radio input "true"
type input "0"
type input "0460 693 534"
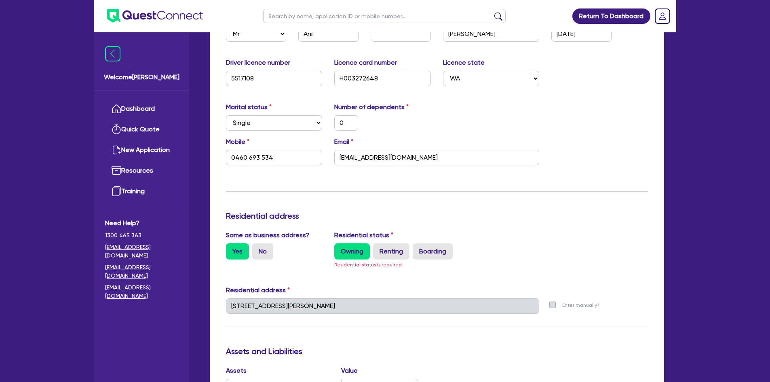
type input "500,000"
type input "330,000"
type input "4,500"
click at [353, 251] on label "Owning" at bounding box center [352, 251] width 36 height 16
click at [339, 248] on input "Owning" at bounding box center [336, 245] width 5 height 5
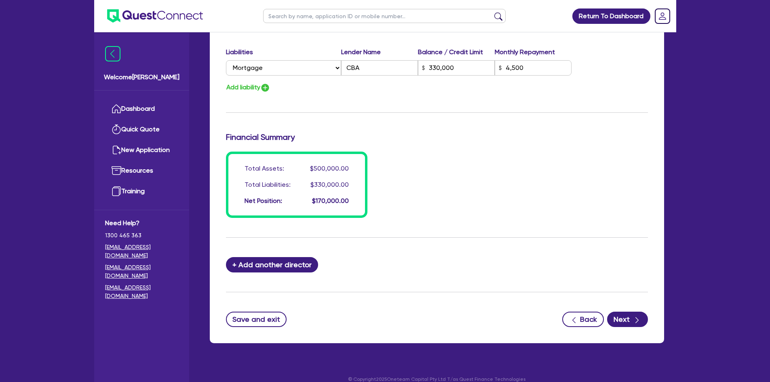
scroll to position [548, 0]
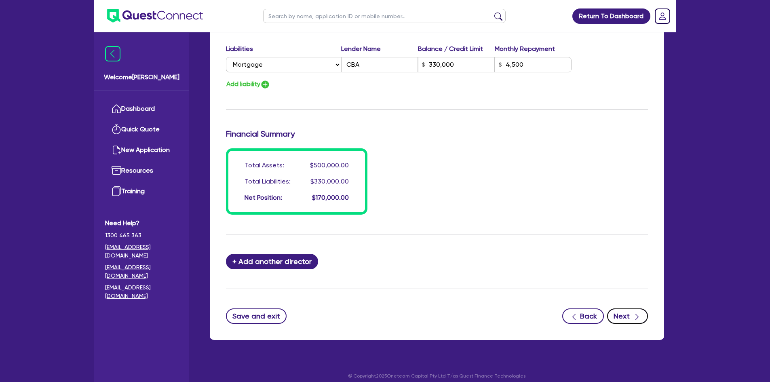
click at [629, 318] on button "Next" at bounding box center [627, 315] width 41 height 15
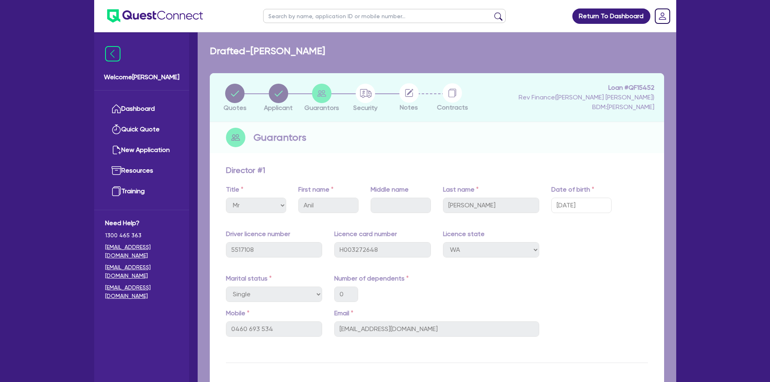
select select "CARS_AND_LIGHT_TRUCKS"
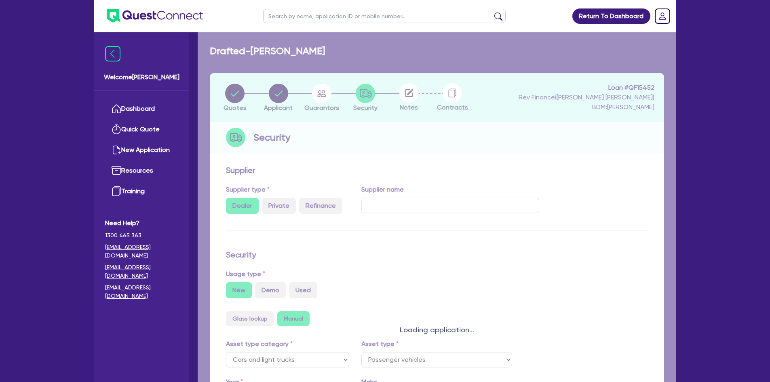
select select "PASSENGER_VEHICLES"
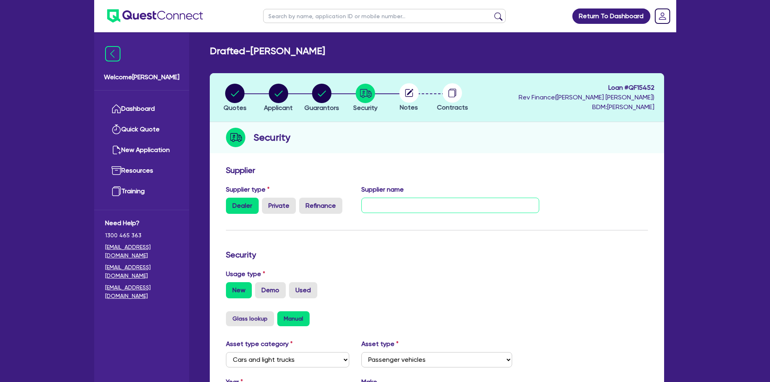
click at [387, 208] on input "text" at bounding box center [450, 205] width 178 height 15
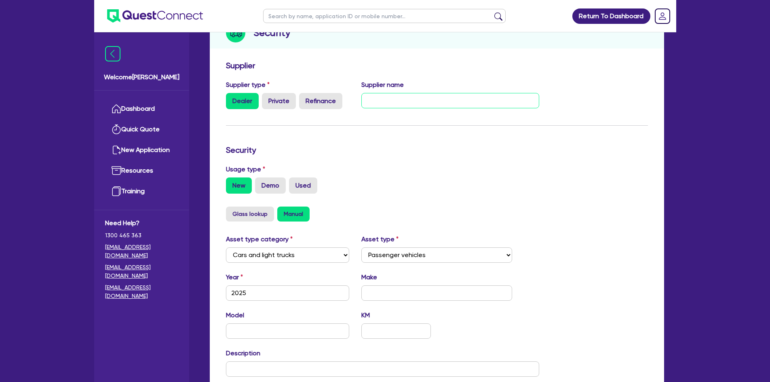
scroll to position [108, 0]
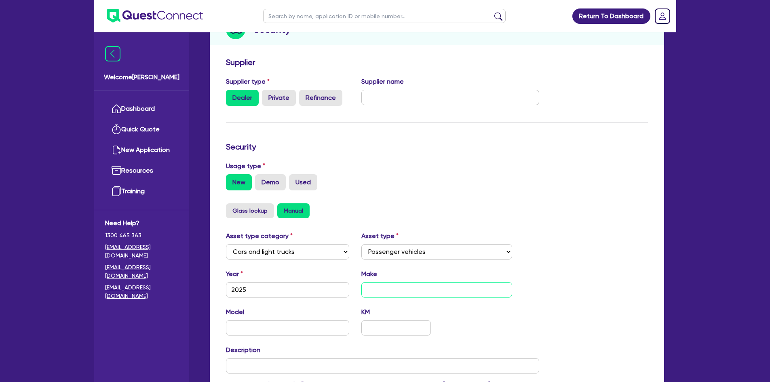
click at [387, 295] on input "text" at bounding box center [436, 289] width 151 height 15
type input "TBA"
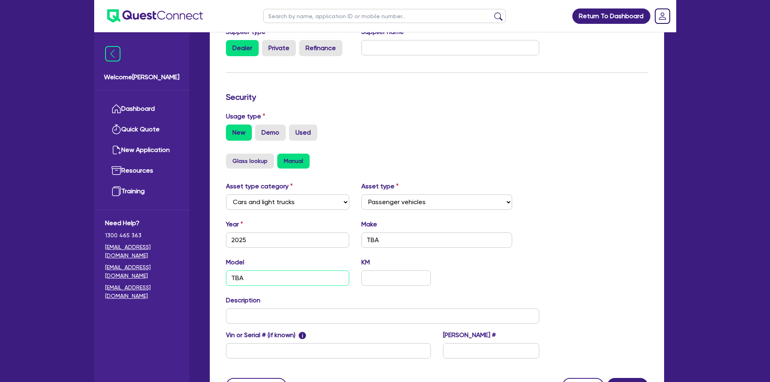
scroll to position [216, 0]
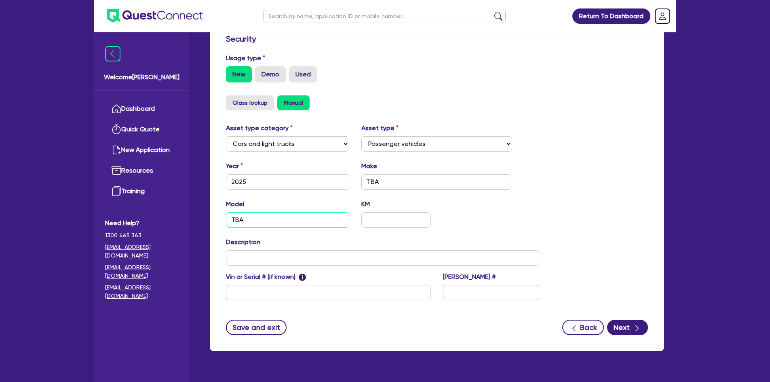
type input "TBA"
click at [266, 261] on input "text" at bounding box center [383, 257] width 314 height 15
type input "2025 TBA"
click at [637, 328] on icon "button" at bounding box center [637, 328] width 8 height 8
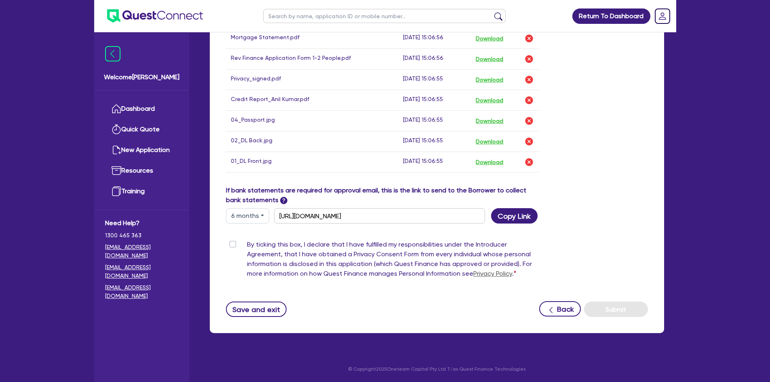
scroll to position [446, 0]
click at [326, 263] on label "By ticking this box, I declare that I have fulfilled my responsibilities under …" at bounding box center [393, 260] width 293 height 42
click at [232, 247] on input "By ticking this box, I declare that I have fulfilled my responsibilities under …" at bounding box center [229, 243] width 6 height 8
checkbox input "true"
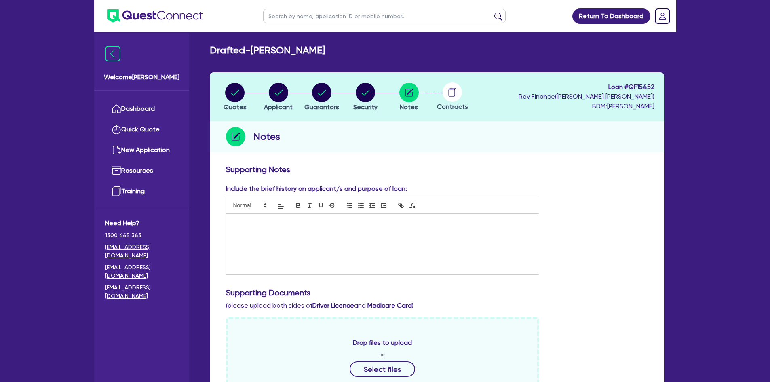
scroll to position [0, 0]
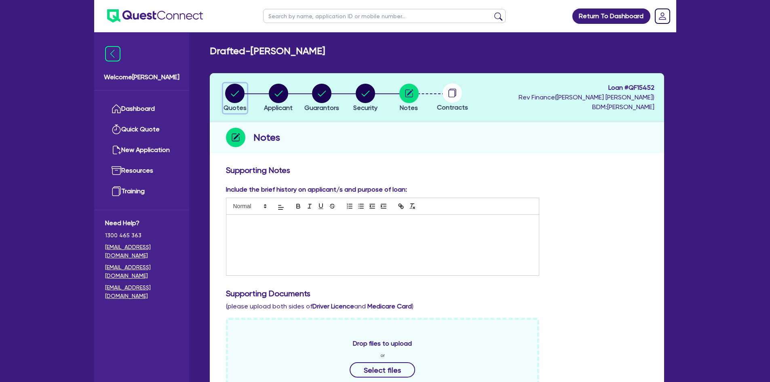
click at [235, 94] on circle "button" at bounding box center [234, 93] width 19 height 19
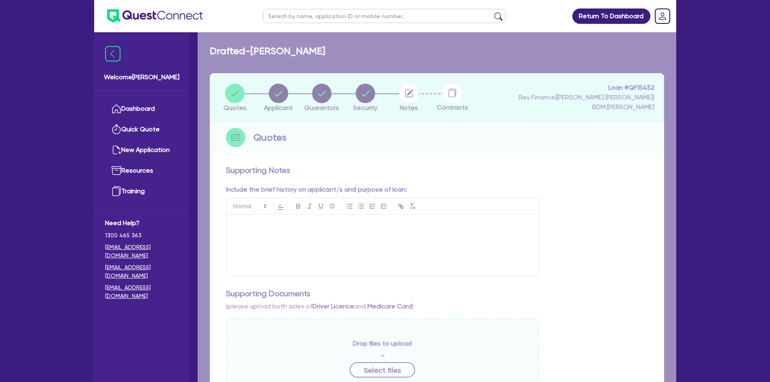
select select "Quest Finance - Own Book"
select select "CARS_AND_LIGHT_TRUCKS"
select select "PASSENGER_VEHICLES"
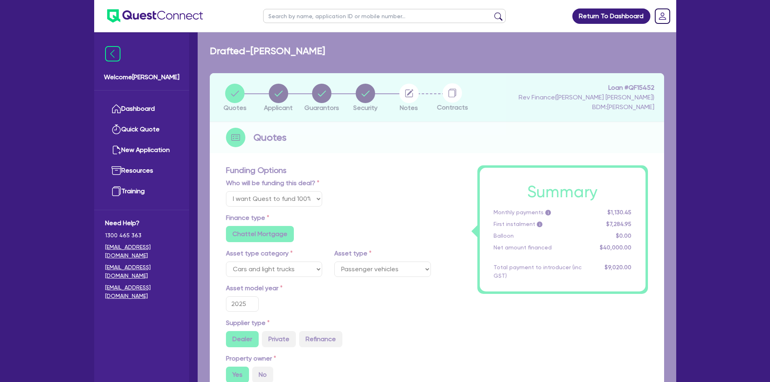
type input "40,000"
type input "3,200"
type input "5,000"
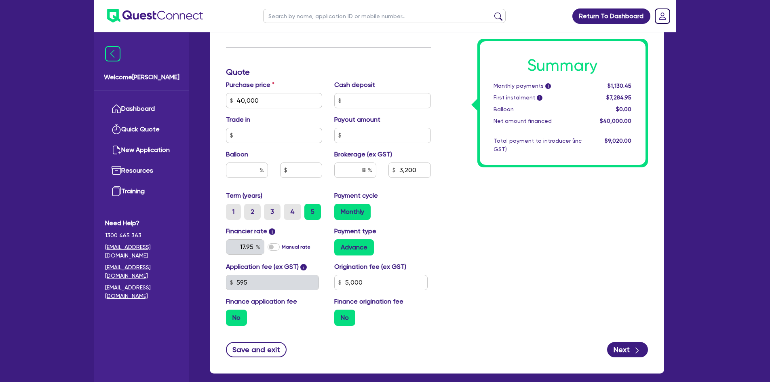
scroll to position [377, 0]
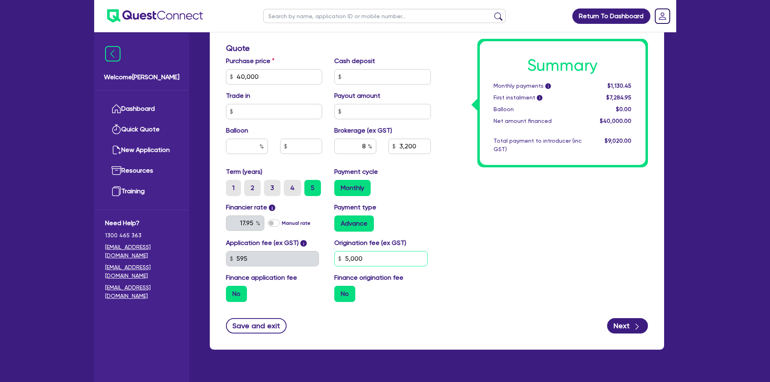
click at [354, 262] on input "5,000" at bounding box center [380, 258] width 93 height 15
type input "40,000"
type input "3,200"
type input "9"
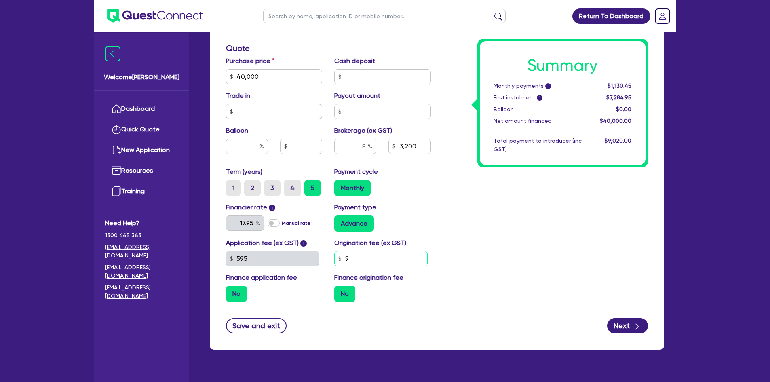
type input "40,000"
type input "3,200"
type input "90"
type input "40,000"
type input "3,200"
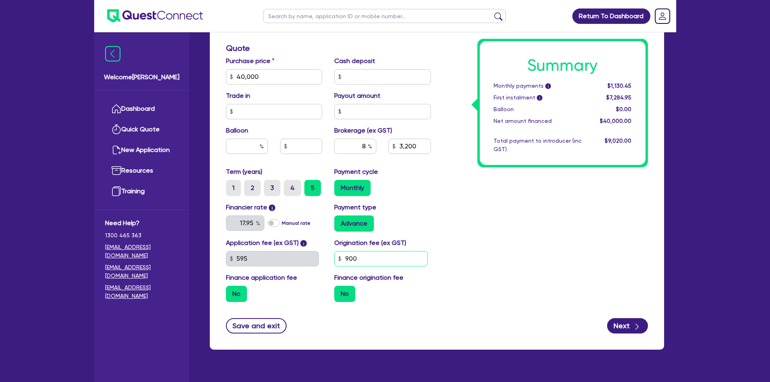
type input "900"
type input "40,000"
type input "3,200"
click at [421, 226] on div "Advance" at bounding box center [382, 223] width 97 height 16
type input "40,000"
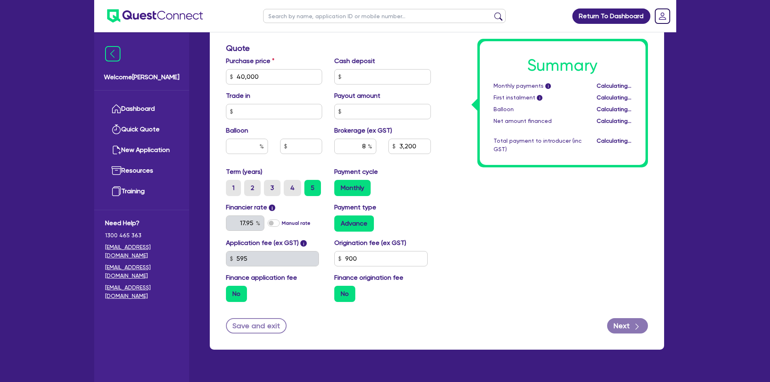
type input "3,200"
click at [347, 144] on input "8" at bounding box center [355, 146] width 42 height 15
type input "40,000"
type input "5"
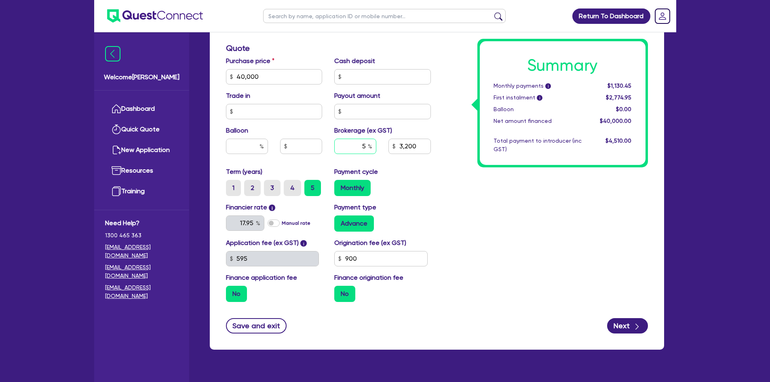
type input "3,200"
type input "5"
type input "40,000"
type input "3,200"
click at [439, 175] on div "Summary Monthly payments i Calculating... First instalment i Calculating... Bal…" at bounding box center [545, 48] width 217 height 520
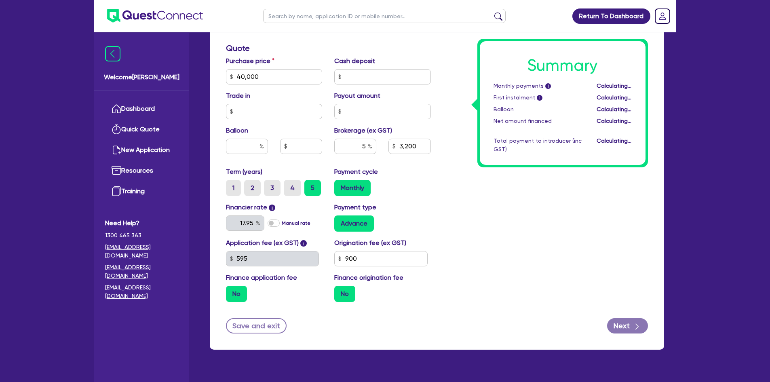
type input "40,000"
type input "2,000"
click at [345, 297] on label "No" at bounding box center [344, 294] width 21 height 16
click at [339, 291] on input "No" at bounding box center [336, 288] width 5 height 5
click at [347, 294] on label "No" at bounding box center [344, 294] width 21 height 16
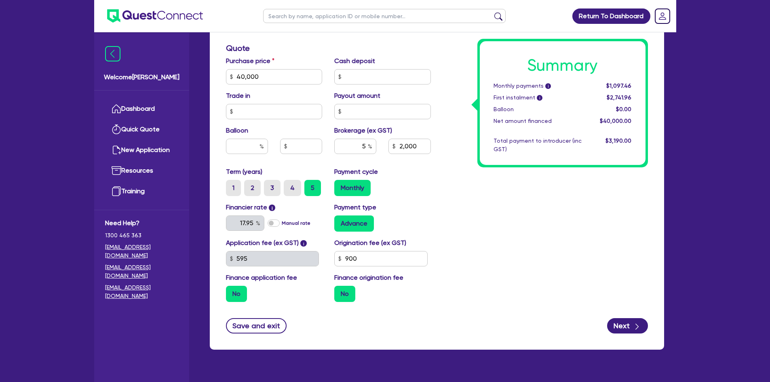
click at [339, 291] on input "No" at bounding box center [336, 288] width 5 height 5
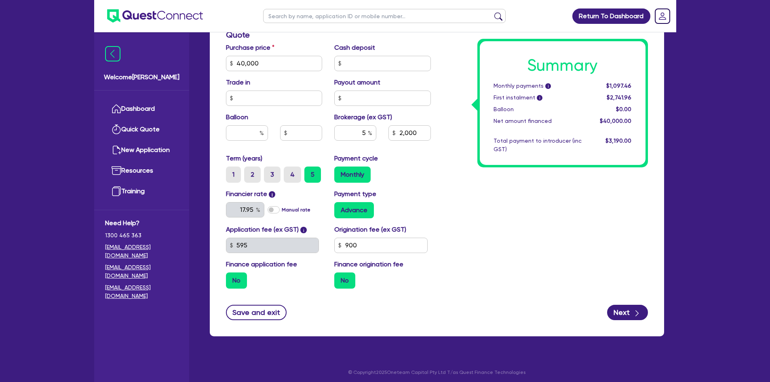
scroll to position [394, 0]
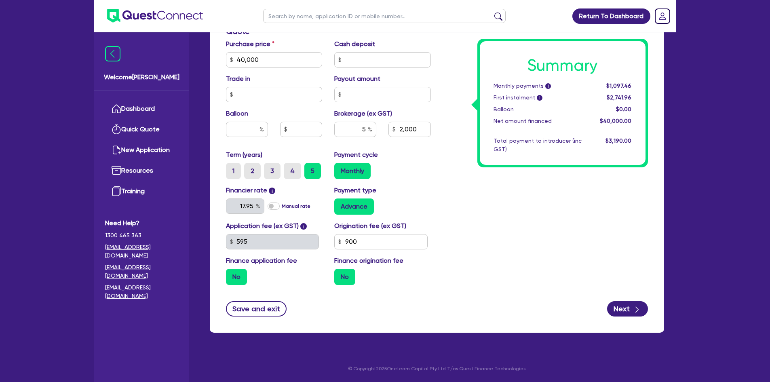
click at [614, 316] on div "Funding Options Who will be funding this deal? Select I will fund 100% I will c…" at bounding box center [437, 49] width 454 height 565
click at [614, 310] on button "Next" at bounding box center [627, 308] width 41 height 15
type input "40,000"
type input "2,000"
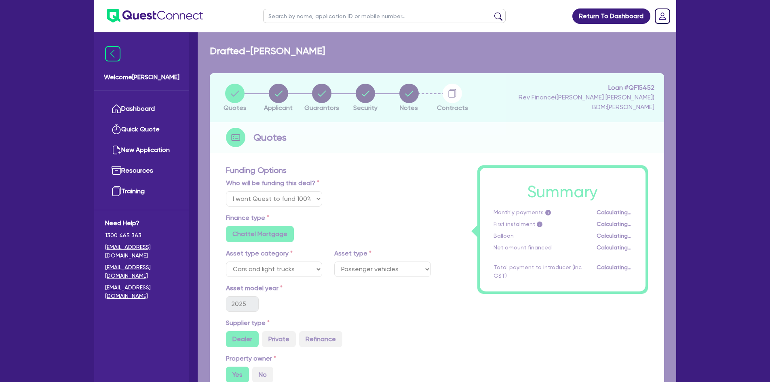
select select "SOLE_TRADER"
select select "TRANSPORT_WAREHOUSING"
select select "TAXI_LUXURY_CAR_SERVICES"
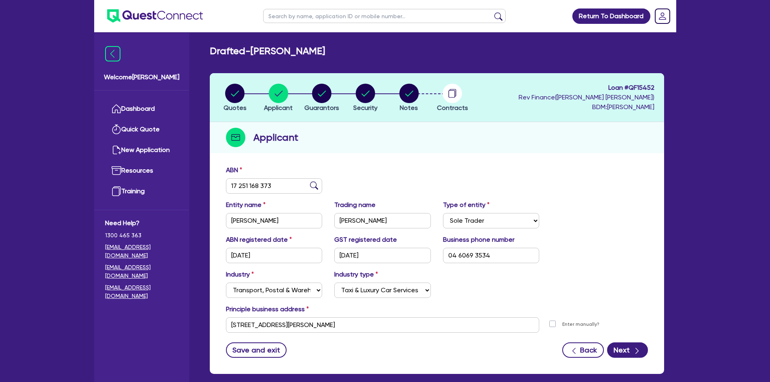
scroll to position [41, 0]
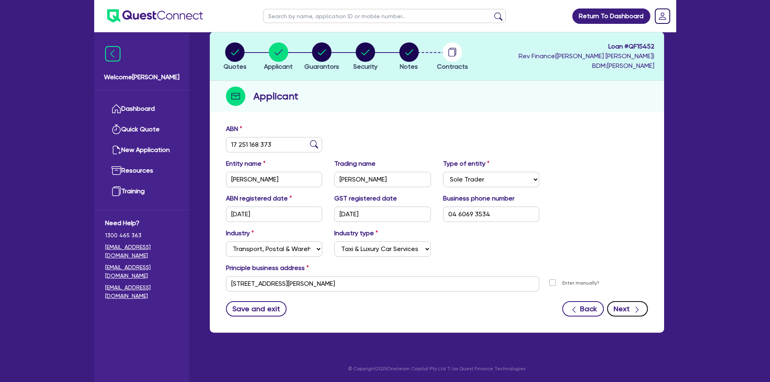
click at [635, 311] on icon "button" at bounding box center [637, 309] width 8 height 8
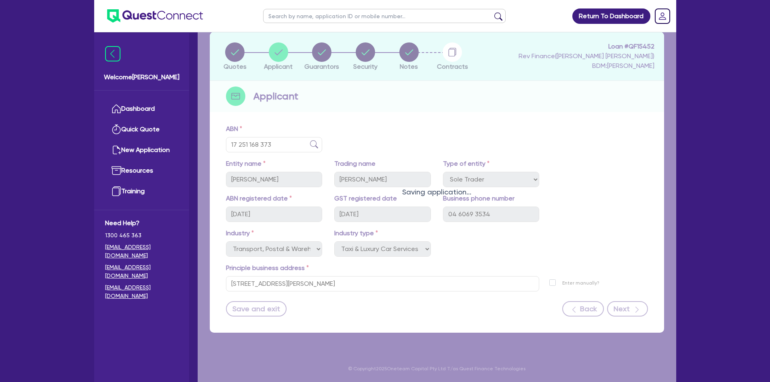
select select "MR"
select select "WA"
select select "SINGLE"
select select "PROPERTY"
select select "MORTGAGE"
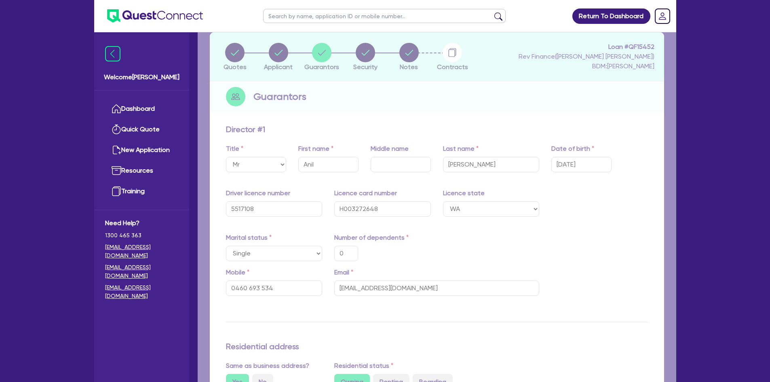
type input "0"
type input "0460 693 534"
type input "500,000"
type input "330,000"
type input "4,500"
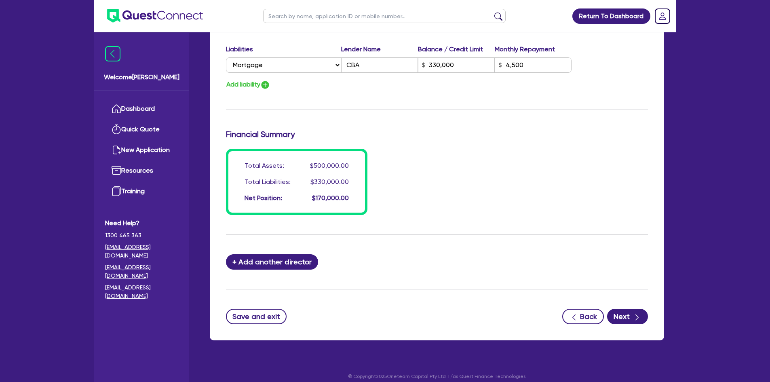
scroll to position [556, 0]
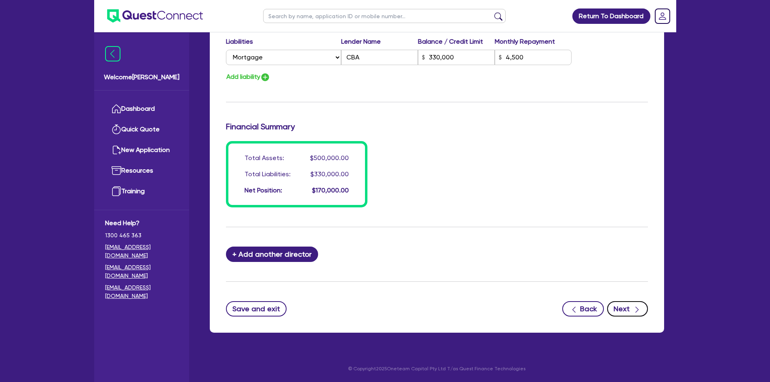
click at [632, 313] on button "Next" at bounding box center [627, 308] width 41 height 15
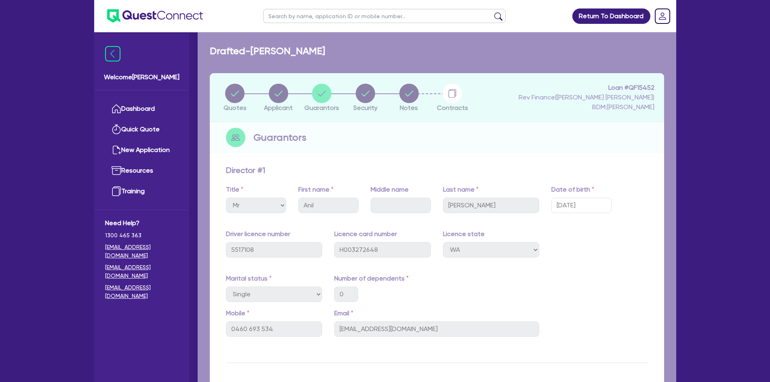
select select "CARS_AND_LIGHT_TRUCKS"
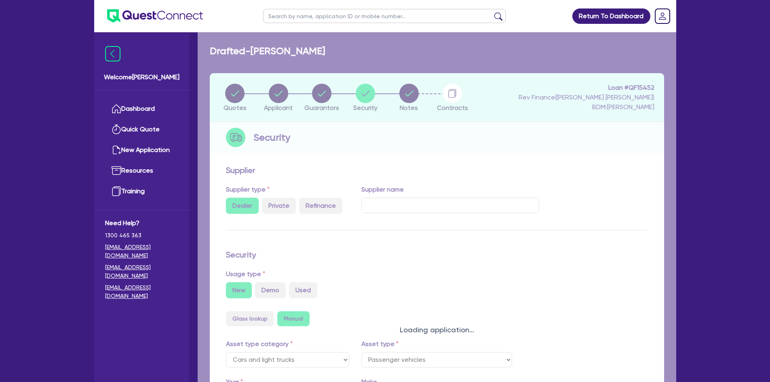
select select "PASSENGER_VEHICLES"
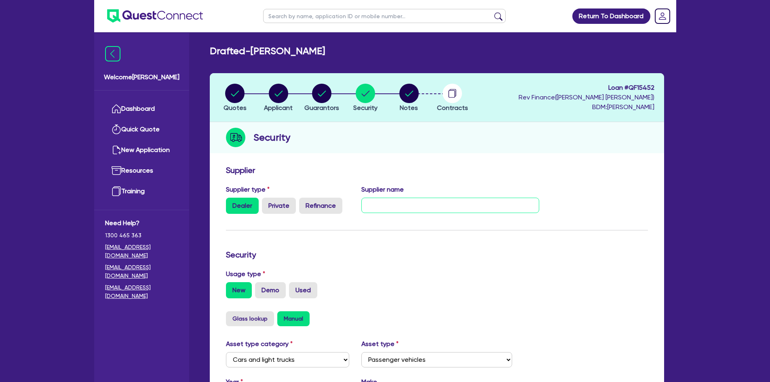
click at [445, 206] on input "text" at bounding box center [450, 205] width 178 height 15
type input "TBA"
click at [448, 278] on div "Usage type New Demo Used" at bounding box center [437, 283] width 434 height 29
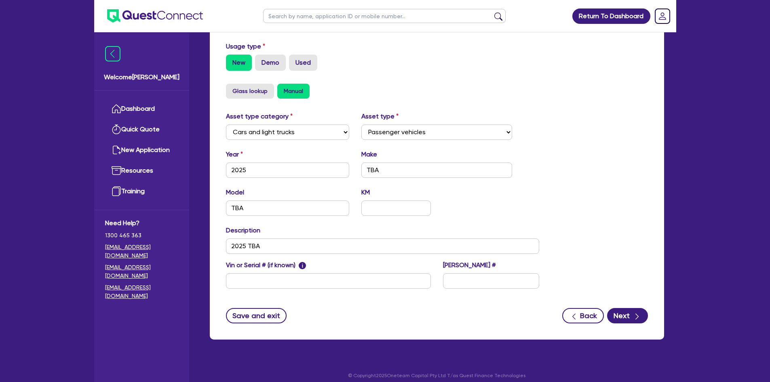
scroll to position [234, 0]
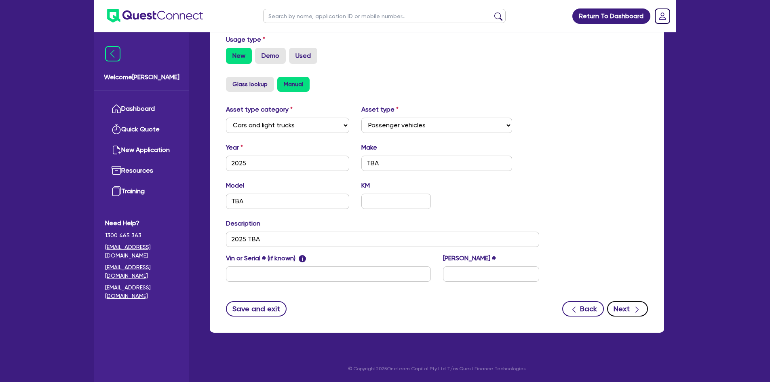
click at [623, 309] on button "Next" at bounding box center [627, 308] width 41 height 15
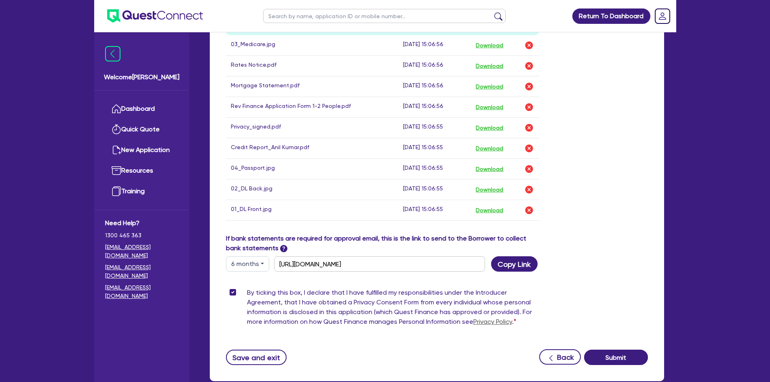
scroll to position [431, 0]
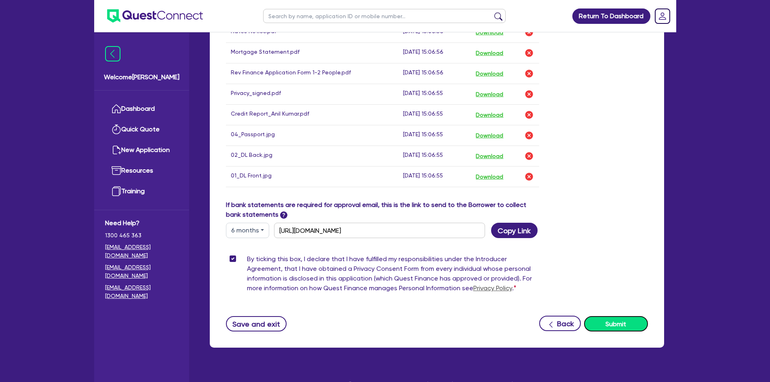
click at [616, 328] on button "Submit" at bounding box center [616, 323] width 64 height 15
